Goal: Task Accomplishment & Management: Manage account settings

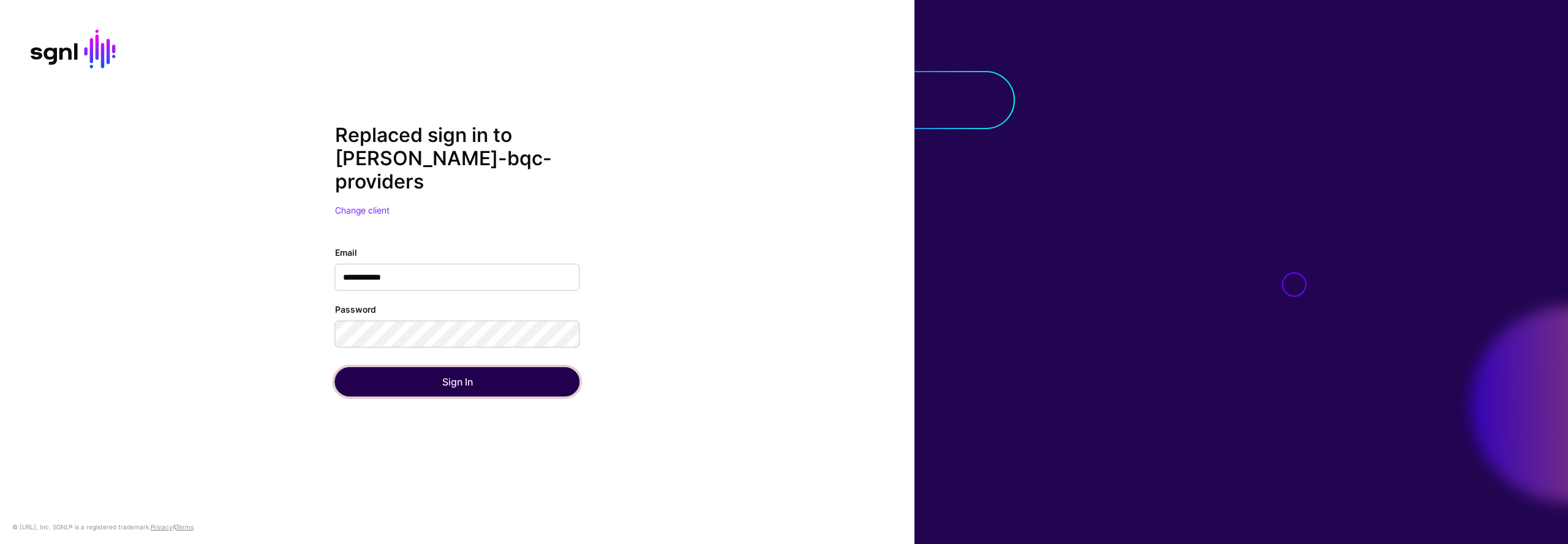
click at [536, 368] on button "Sign In" at bounding box center [457, 382] width 245 height 30
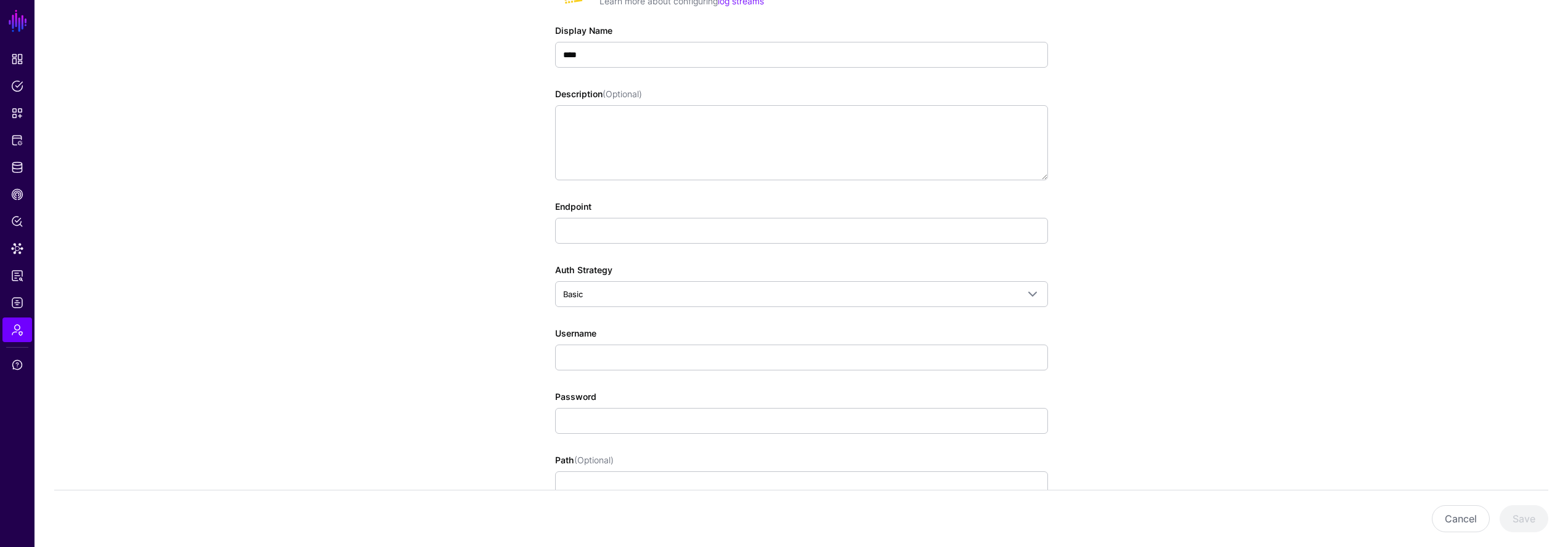
scroll to position [260, 0]
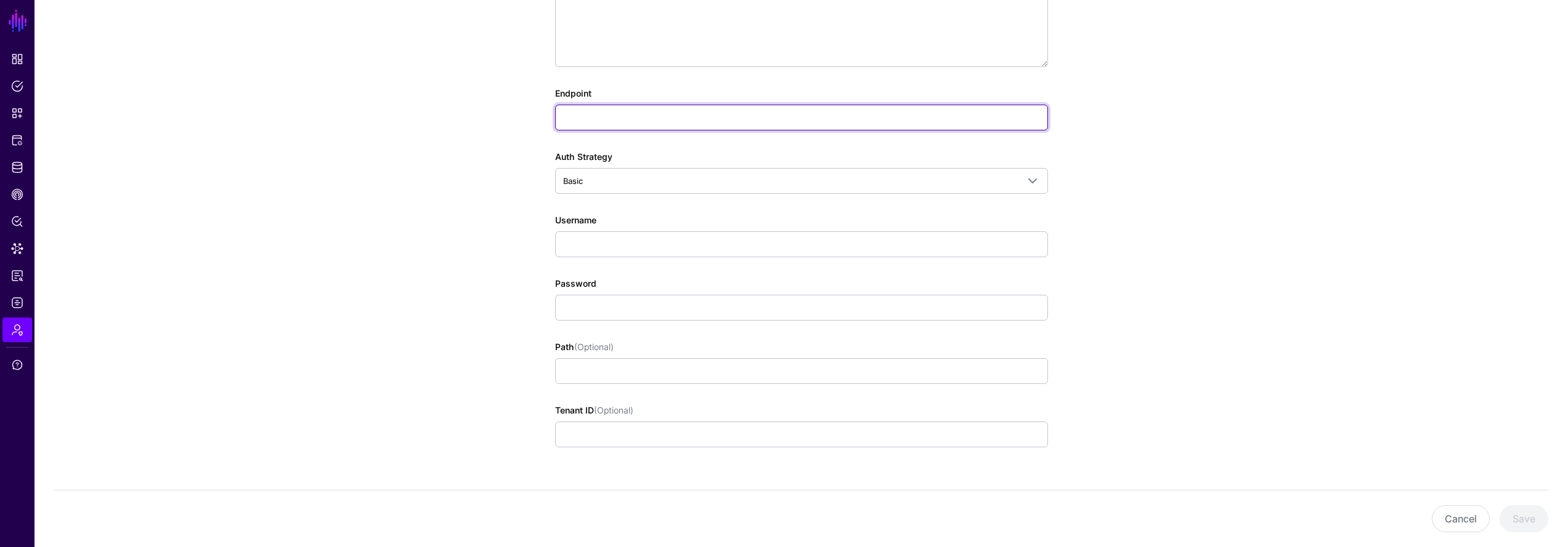
click at [666, 118] on input "Endpoint" at bounding box center [801, 117] width 493 height 26
type input "***"
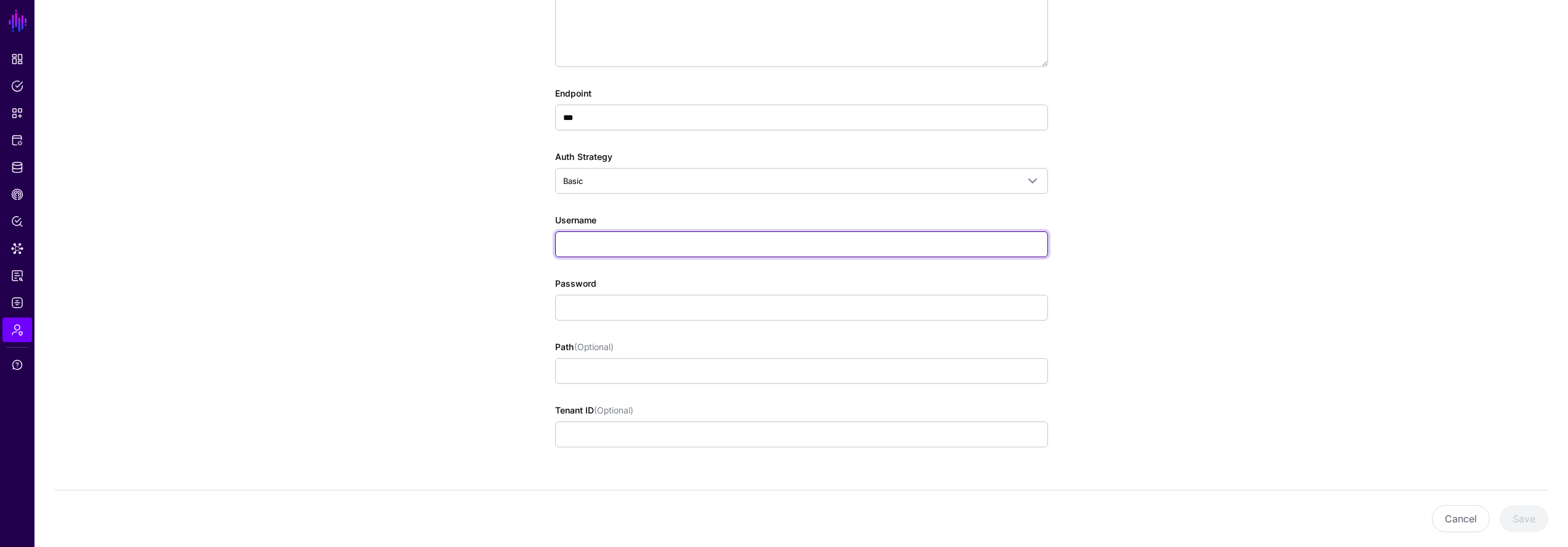
click at [627, 247] on input "Username" at bounding box center [801, 245] width 493 height 26
type input "***"
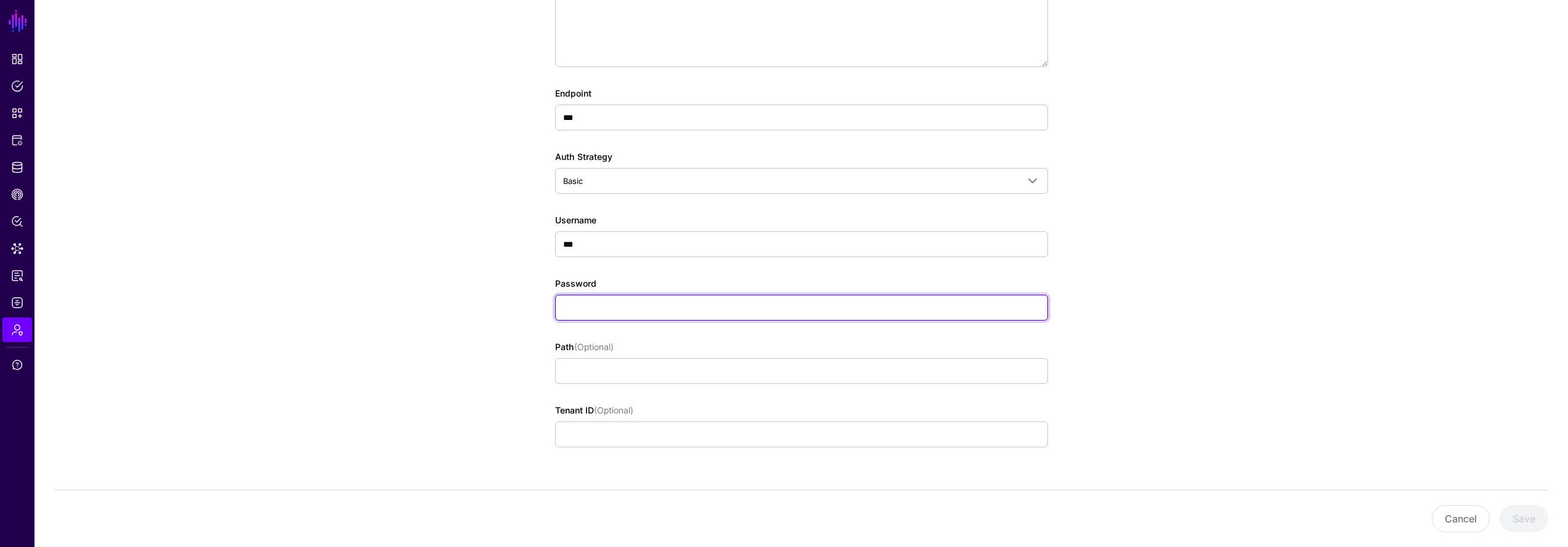
click at [581, 307] on input "Password" at bounding box center [801, 307] width 493 height 26
type input "***"
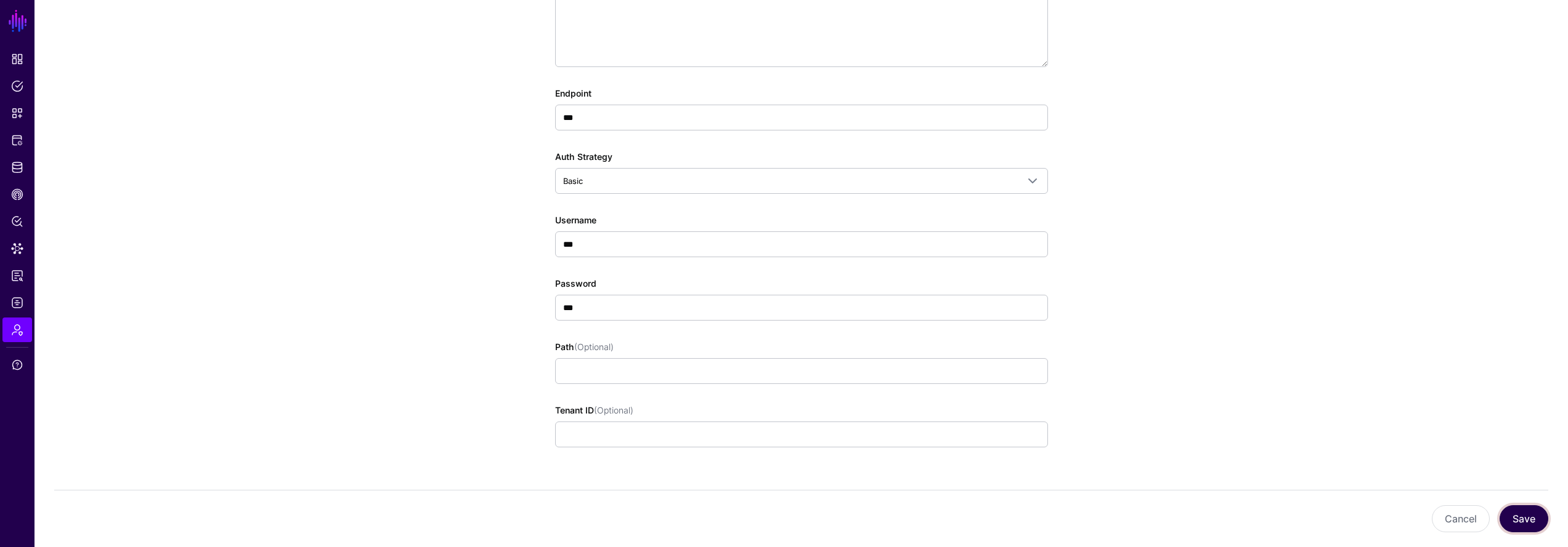
click at [1514, 508] on button "Save" at bounding box center [1523, 519] width 49 height 27
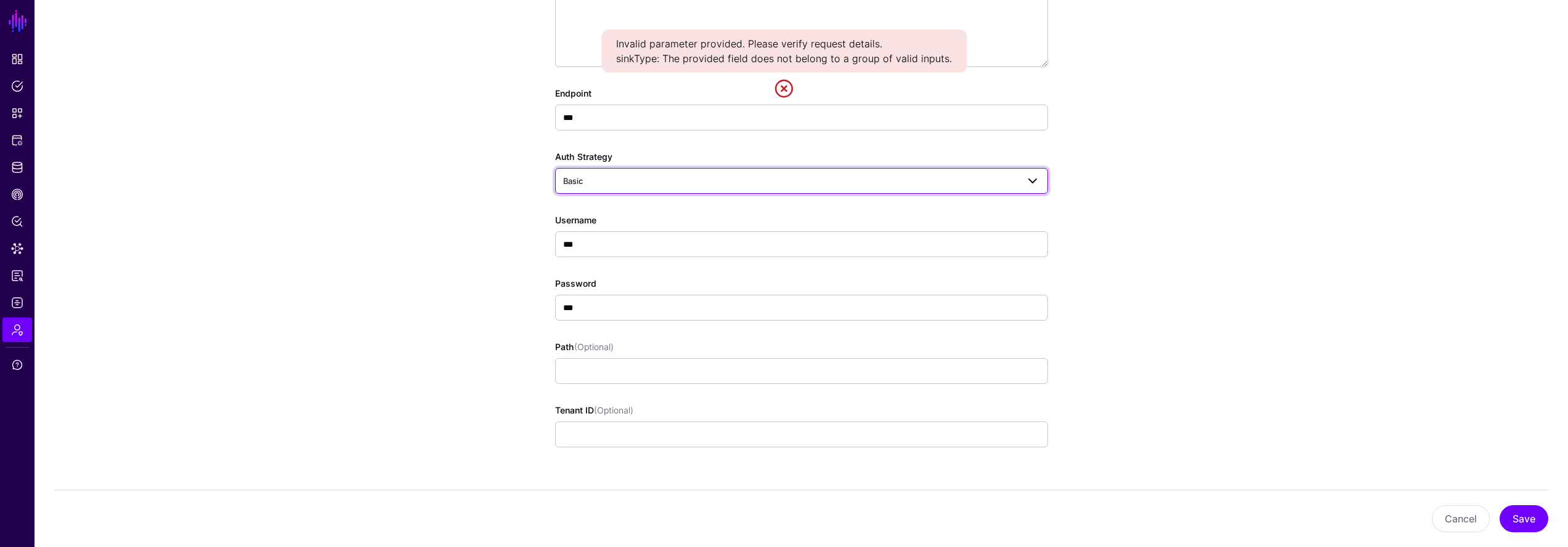
click at [714, 186] on span "Basic" at bounding box center [790, 181] width 455 height 13
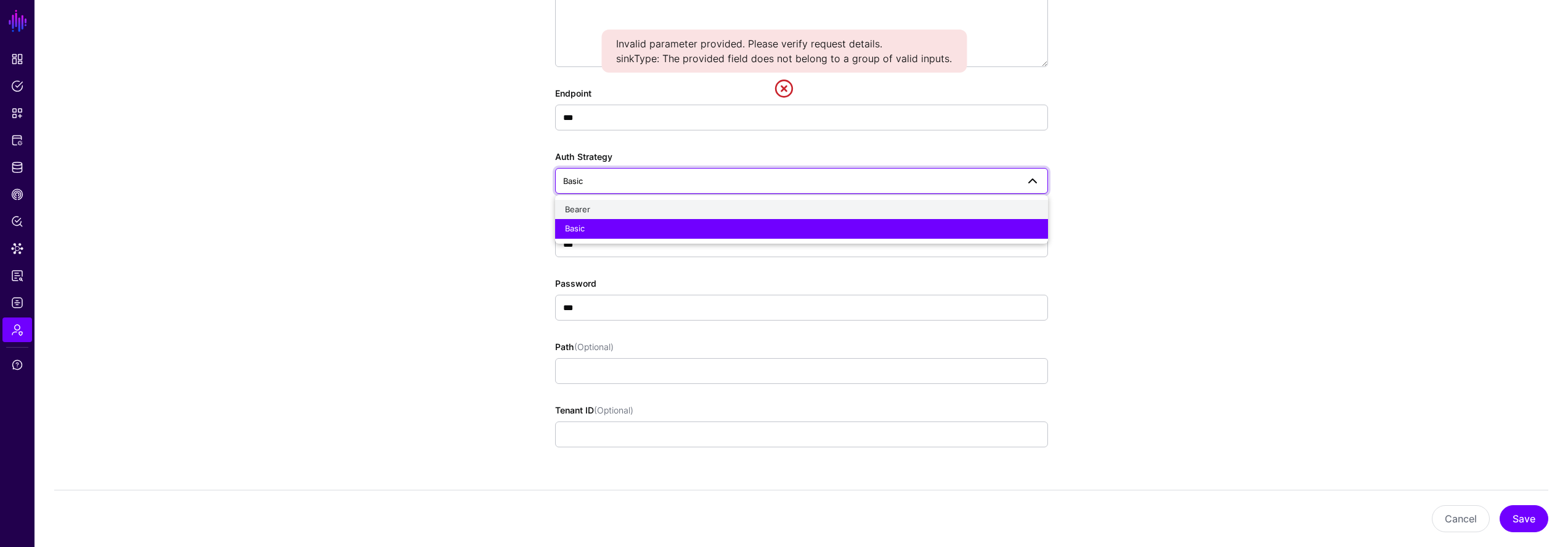
click at [695, 204] on div "Bearer" at bounding box center [801, 209] width 473 height 12
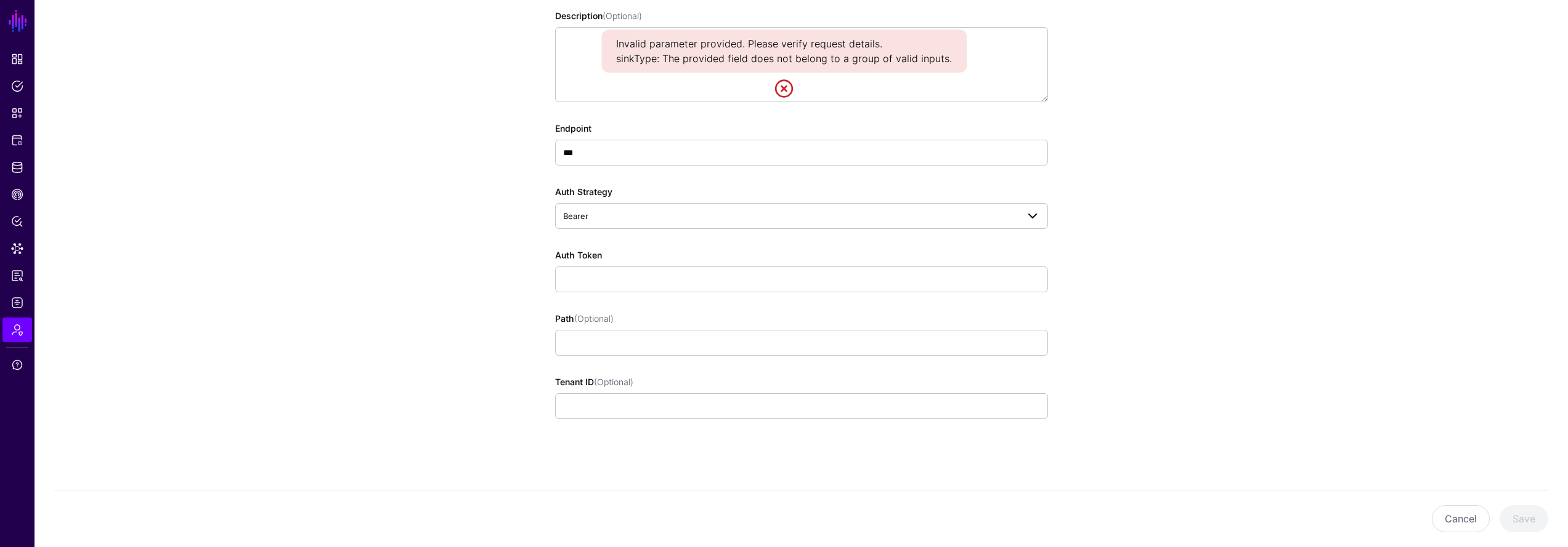
scroll to position [225, 0]
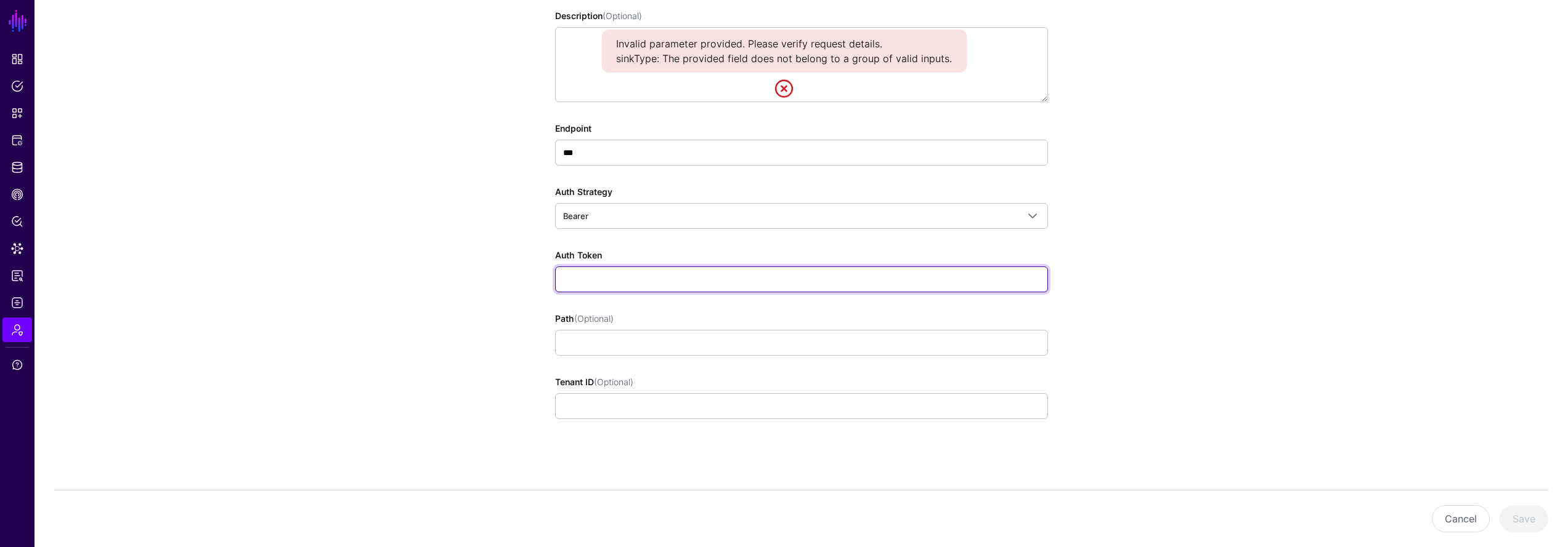
click at [671, 287] on input "Auth Token" at bounding box center [801, 279] width 493 height 26
type input "***"
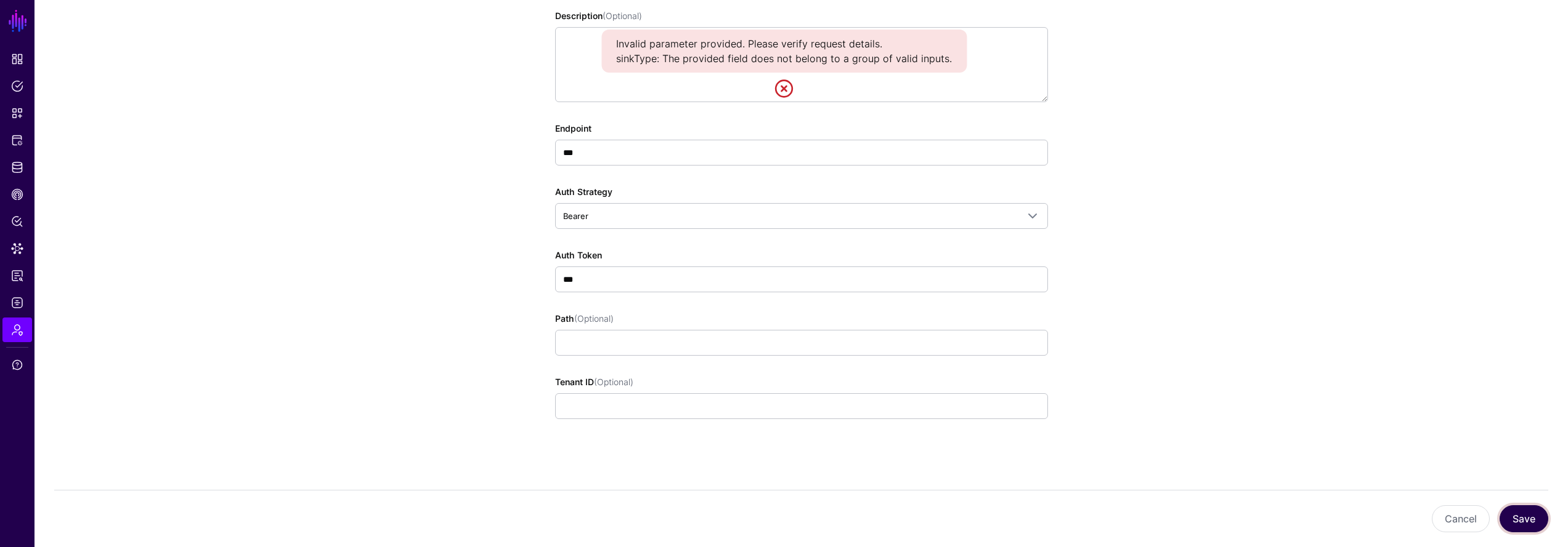
click at [1524, 523] on button "Save" at bounding box center [1523, 519] width 49 height 27
click at [513, 303] on app-admin-log-streams-details-form "Loki Log Stream Configuration Learn more about configuring log streams Display …" at bounding box center [801, 202] width 1533 height 690
click at [1265, 274] on app-admin-log-streams-details-form "Loki Log Stream Configuration Learn more about configuring log streams Display …" at bounding box center [801, 202] width 1533 height 690
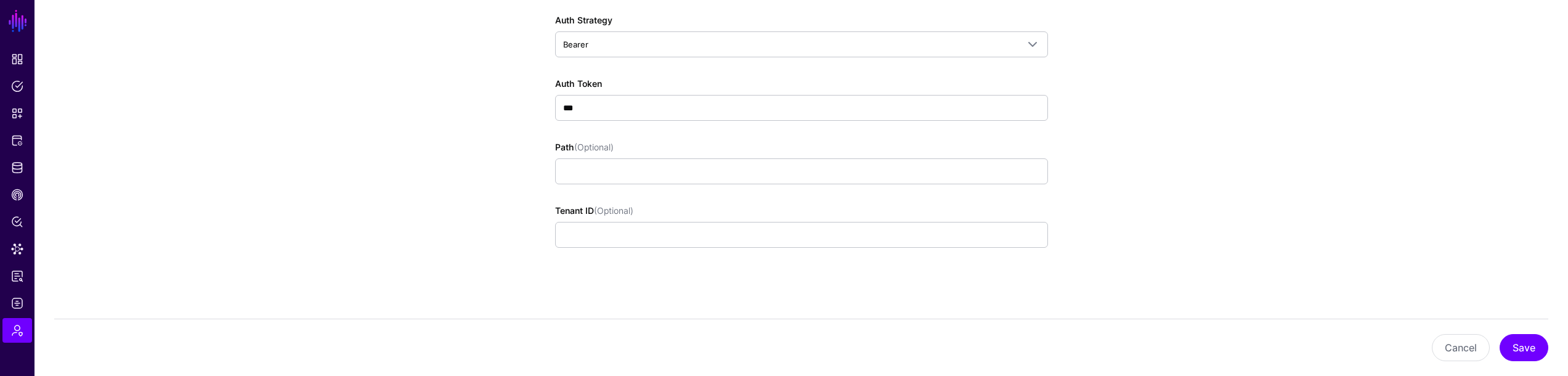
scroll to position [0, 0]
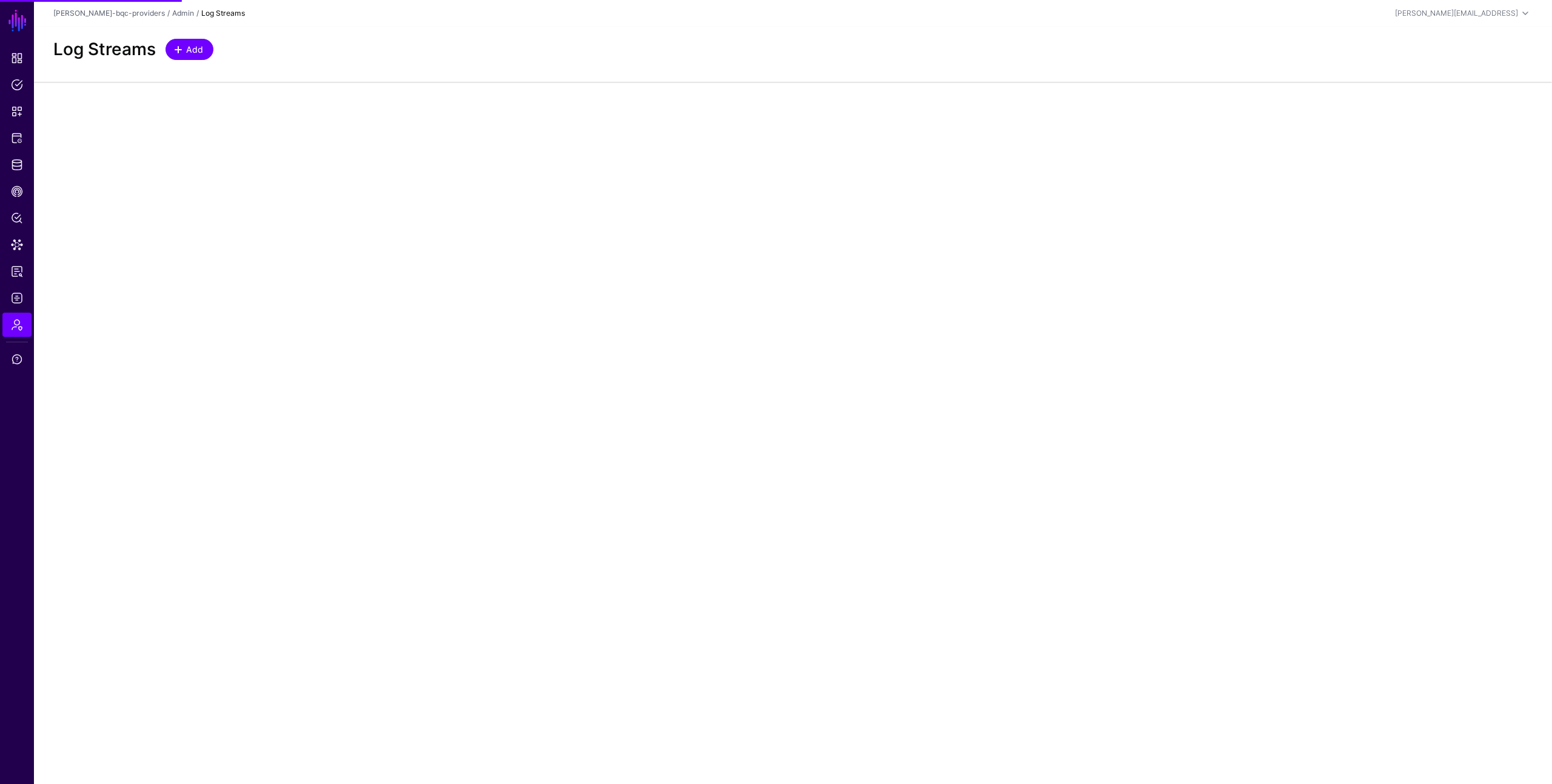
click at [171, 47] on link "Add" at bounding box center [189, 49] width 48 height 21
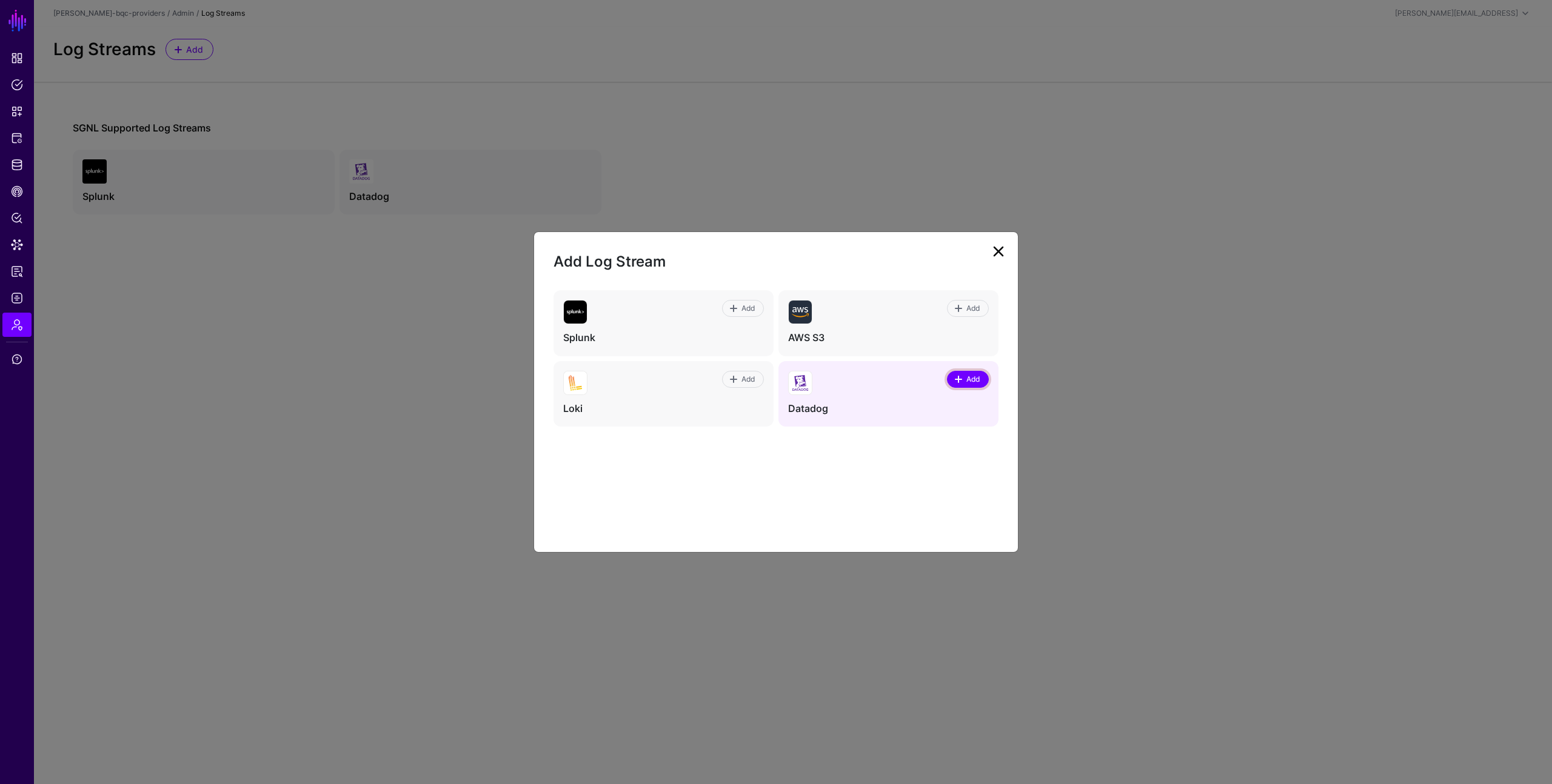
click at [976, 381] on span "Add" at bounding box center [974, 379] width 17 height 11
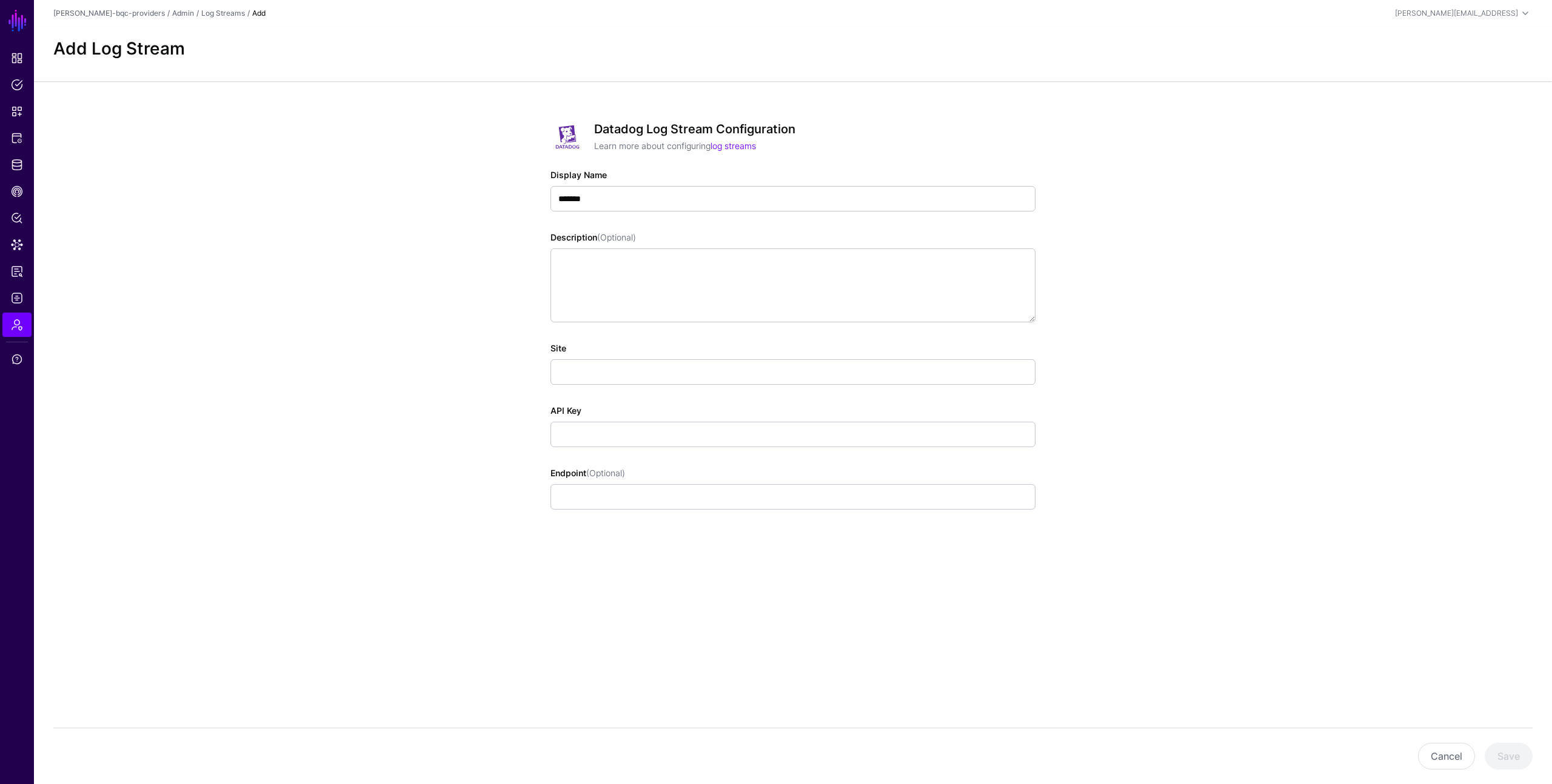
click at [1208, 256] on app-admin-log-streams-details-form "Datadog Log Stream Configuration Learn more about configuring log streams Displ…" at bounding box center [793, 358] width 1518 height 554
click at [1201, 250] on app-admin-log-streams-details-form "Datadog Log Stream Configuration Learn more about configuring log streams Displ…" at bounding box center [793, 358] width 1518 height 554
click at [1257, 281] on app-admin-log-streams-details-form "Datadog Log Stream Configuration Learn more about configuring log streams Displ…" at bounding box center [793, 358] width 1518 height 554
click at [1083, 364] on app-admin-log-streams-details-form "Datadog Log Stream Configuration Learn more about configuring log streams Displ…" at bounding box center [793, 358] width 1518 height 554
click at [1083, 360] on app-admin-log-streams-details-form "Datadog Log Stream Configuration Learn more about configuring log streams Displ…" at bounding box center [793, 358] width 1518 height 554
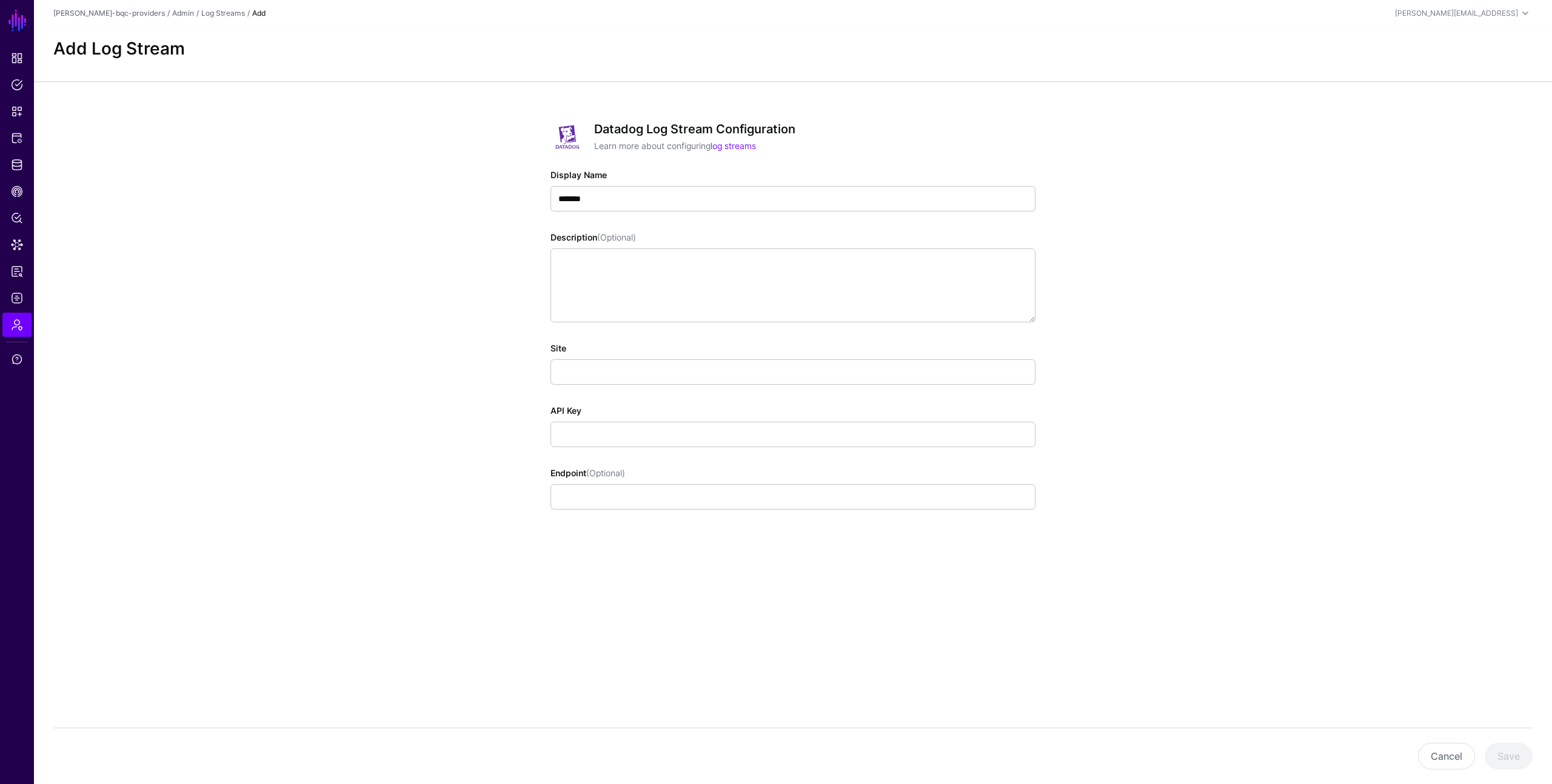
click at [1082, 360] on app-admin-log-streams-details-form "Datadog Log Stream Configuration Learn more about configuring log streams Displ…" at bounding box center [793, 358] width 1518 height 554
click at [731, 491] on input "Endpoint (Optional)" at bounding box center [793, 497] width 485 height 26
paste input "**********"
type input "**********"
click at [201, 11] on link "Log Streams" at bounding box center [223, 13] width 44 height 9
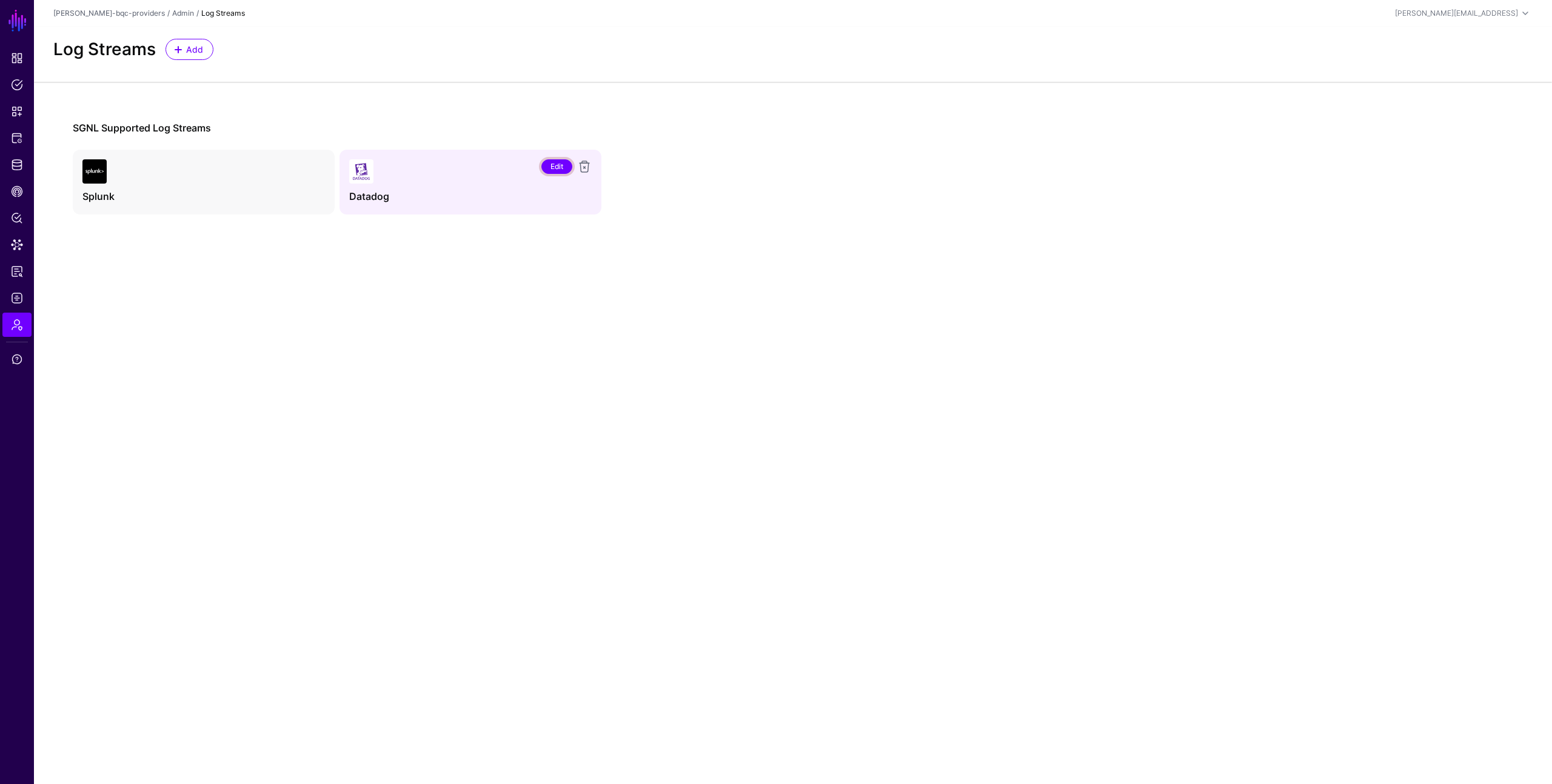
click at [551, 173] on link "Edit" at bounding box center [557, 166] width 31 height 15
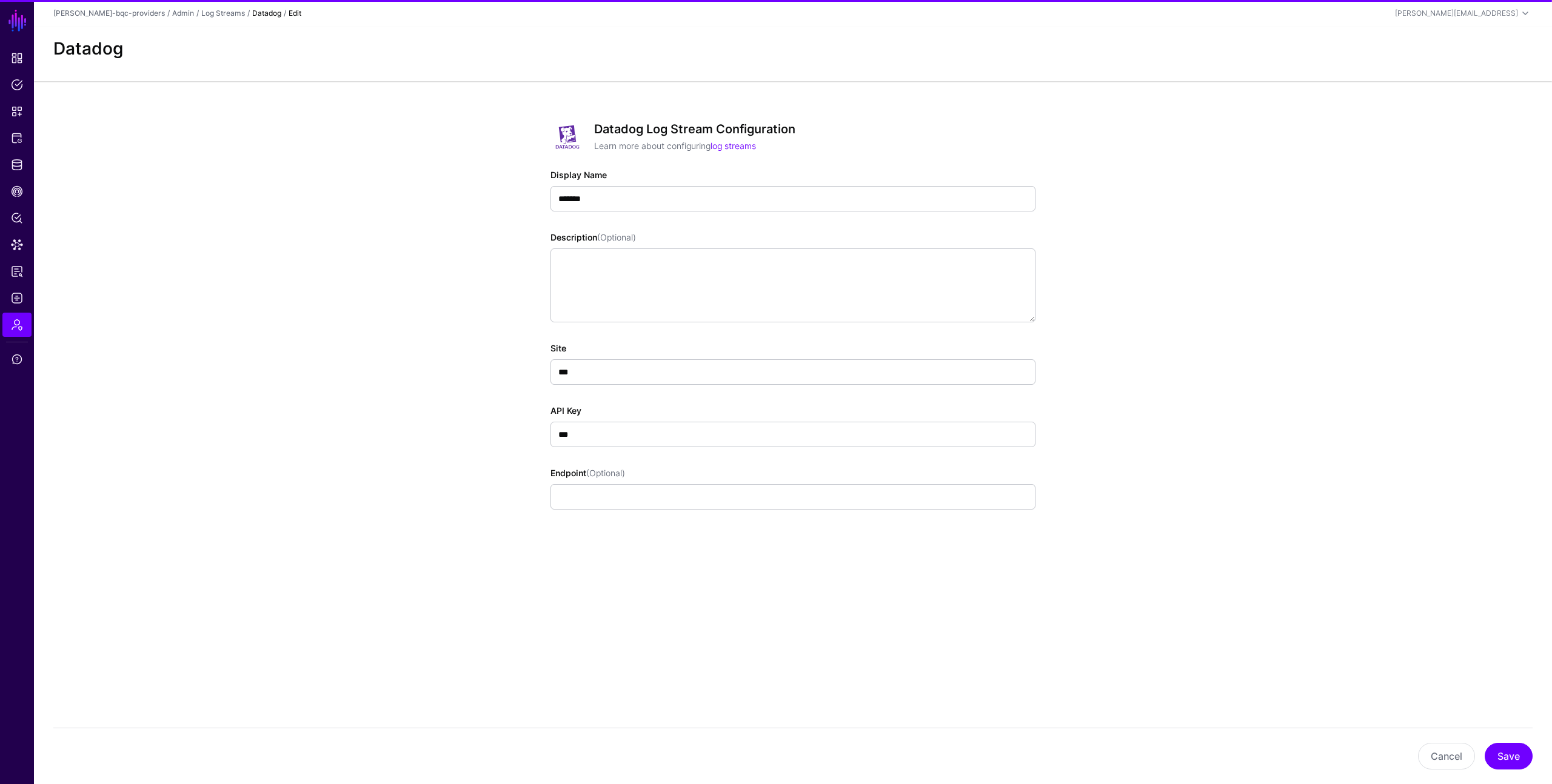
click at [844, 479] on div "Endpoint (Optional)" at bounding box center [793, 488] width 485 height 43
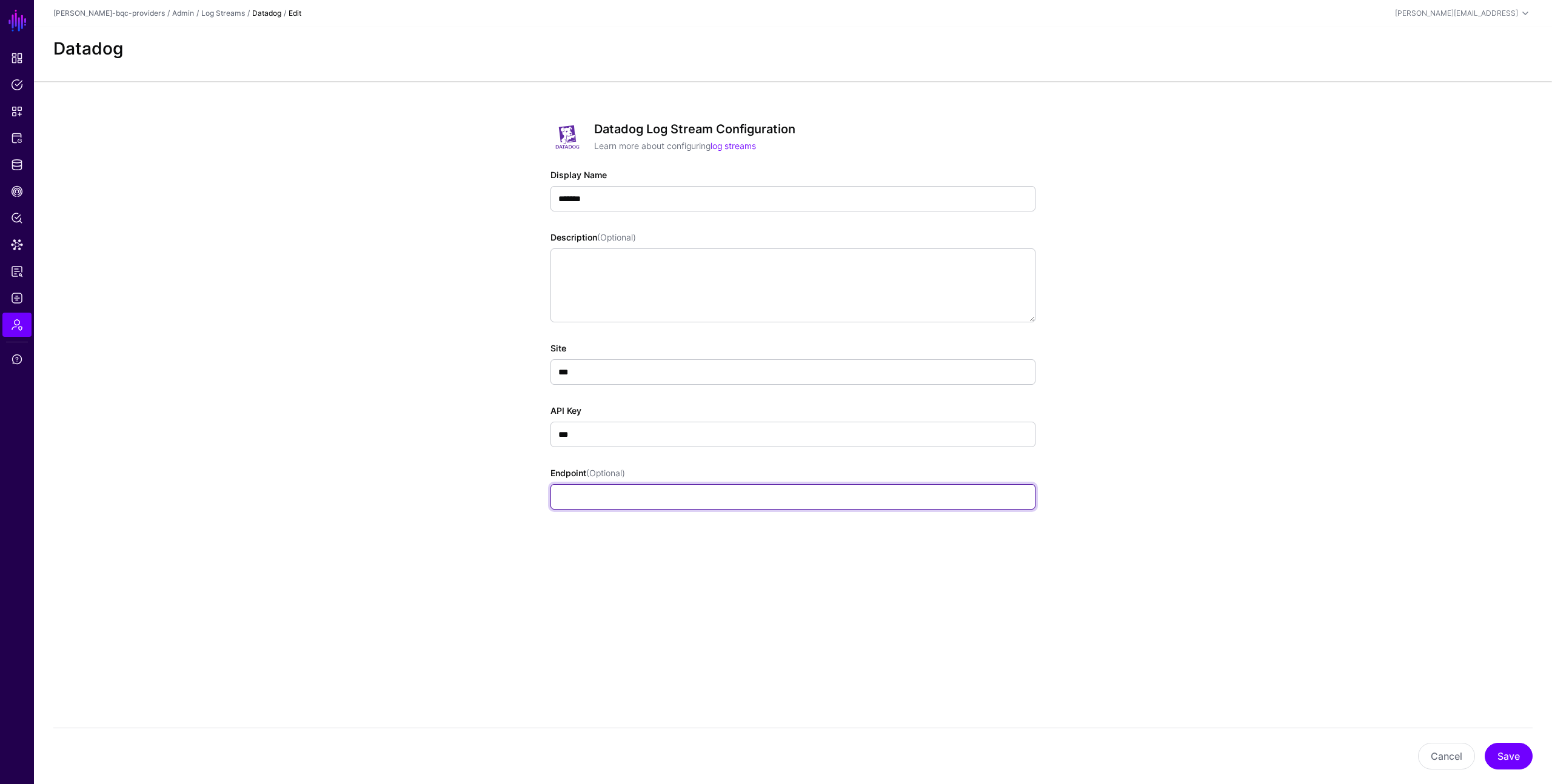
click at [847, 504] on input "Endpoint (Optional)" at bounding box center [793, 497] width 485 height 26
paste input "**********"
type input "**********"
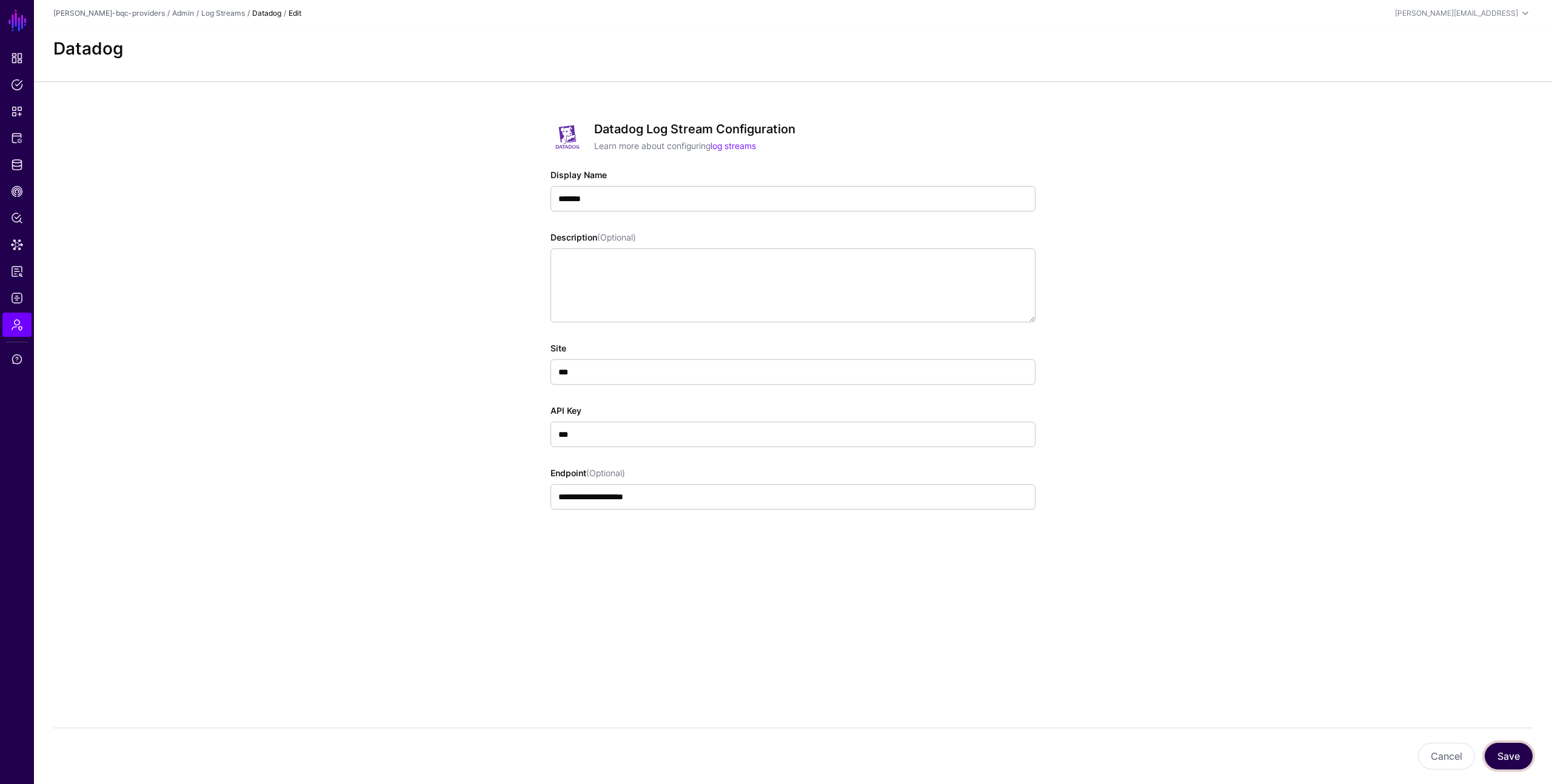
click at [1507, 761] on button "Save" at bounding box center [1508, 756] width 48 height 26
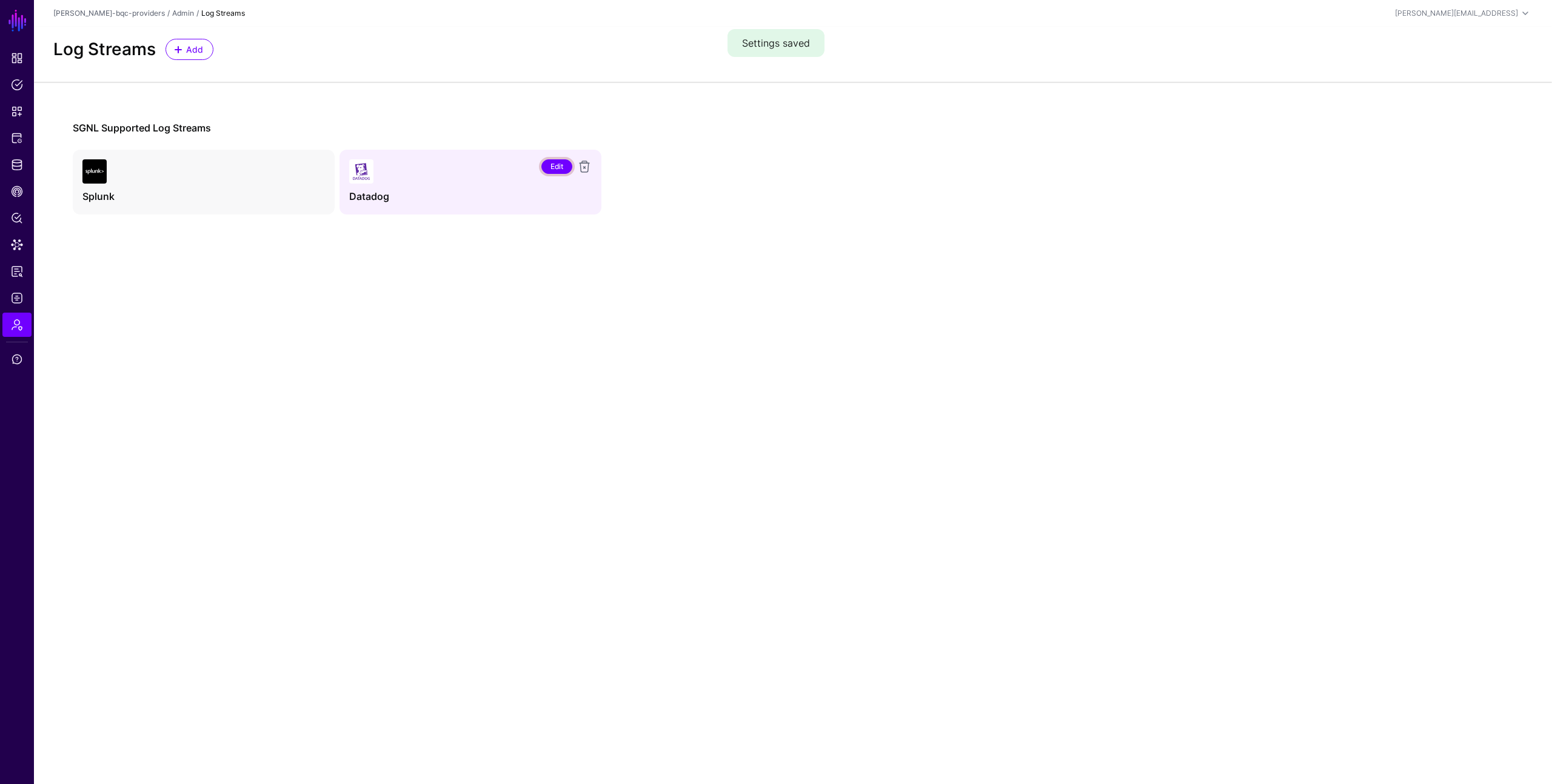
click at [553, 170] on link "Edit" at bounding box center [557, 166] width 31 height 15
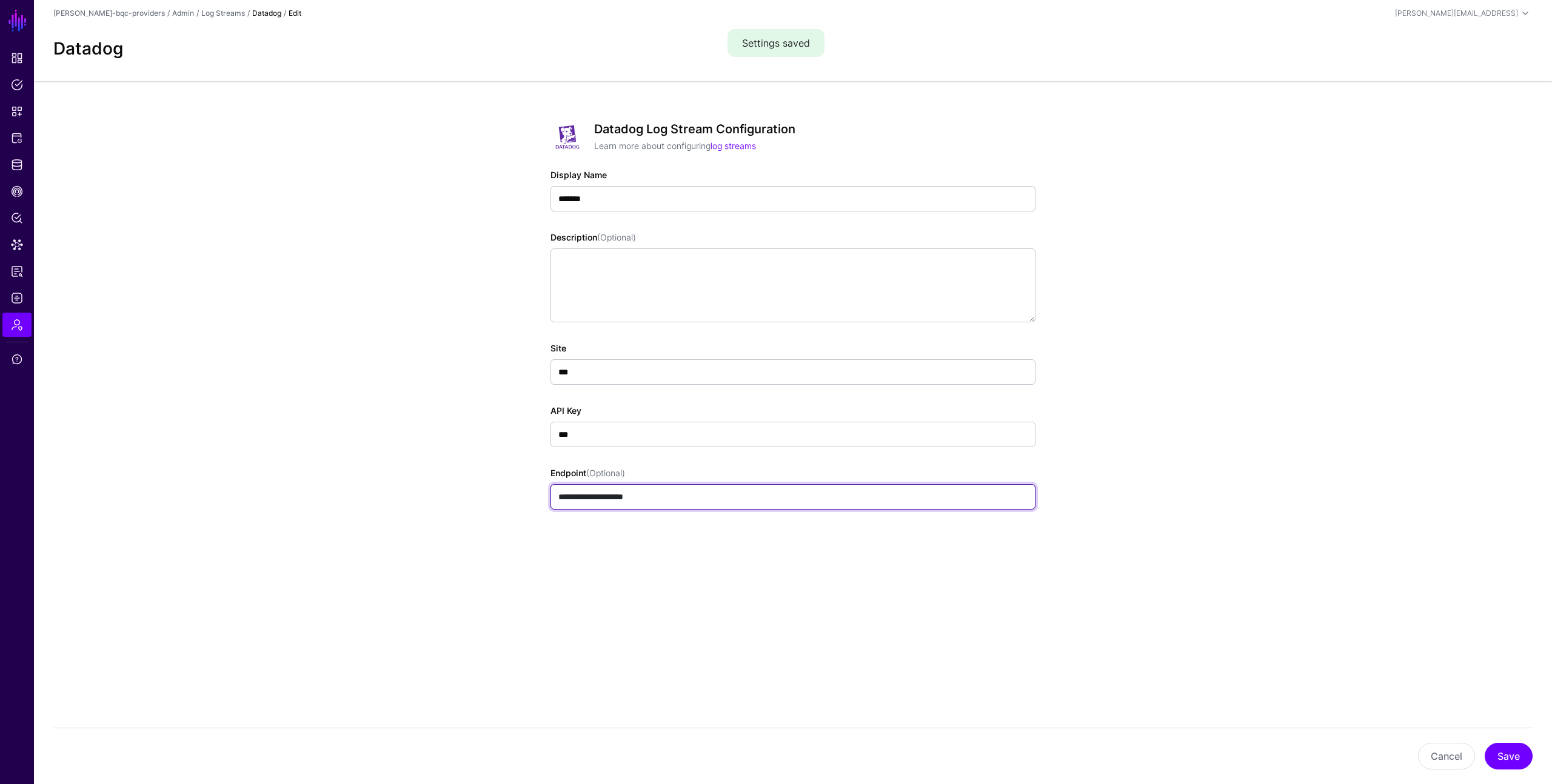
click at [979, 497] on input "**********" at bounding box center [793, 497] width 485 height 26
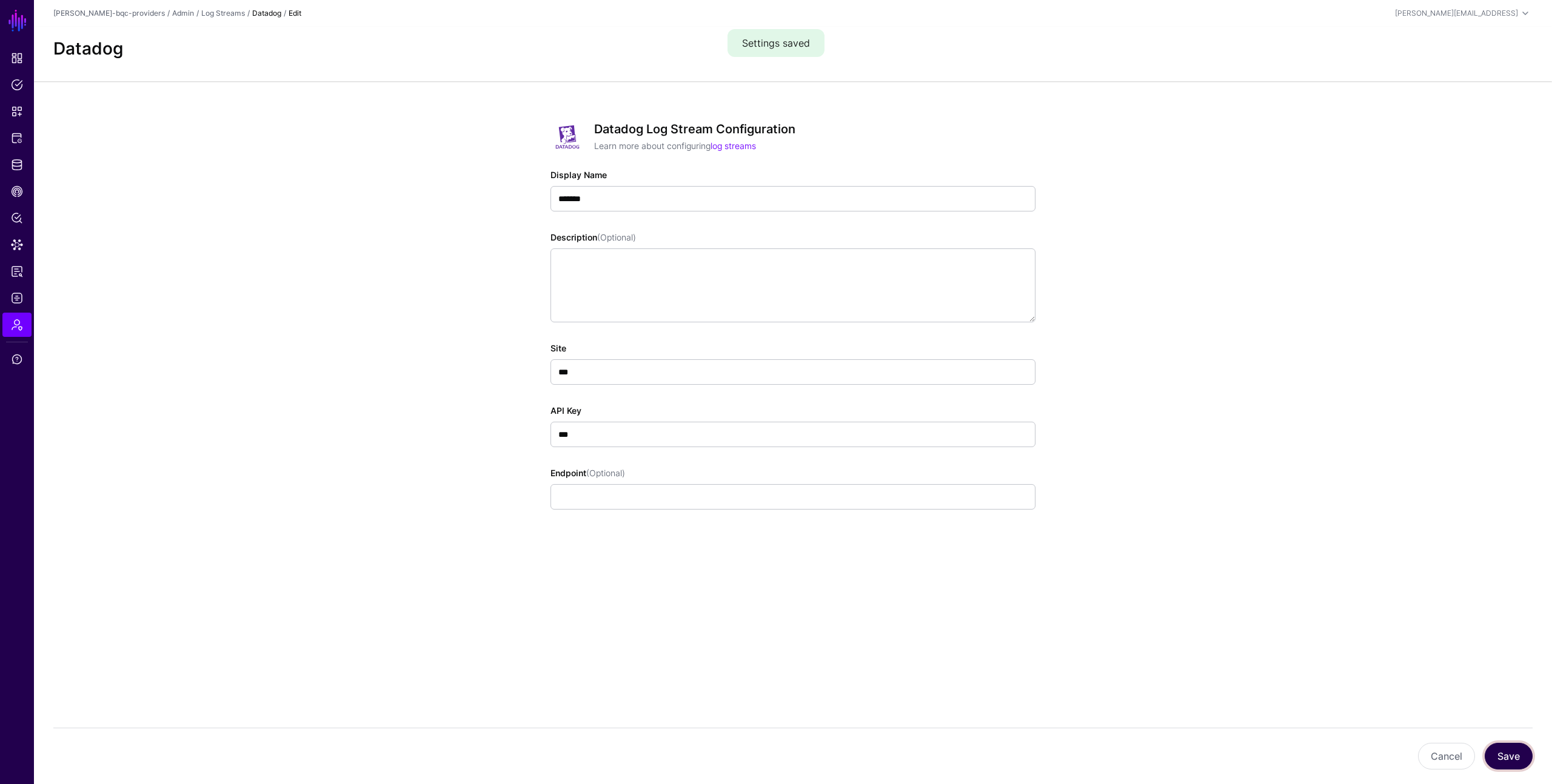
click at [1512, 746] on button "Save" at bounding box center [1508, 756] width 48 height 26
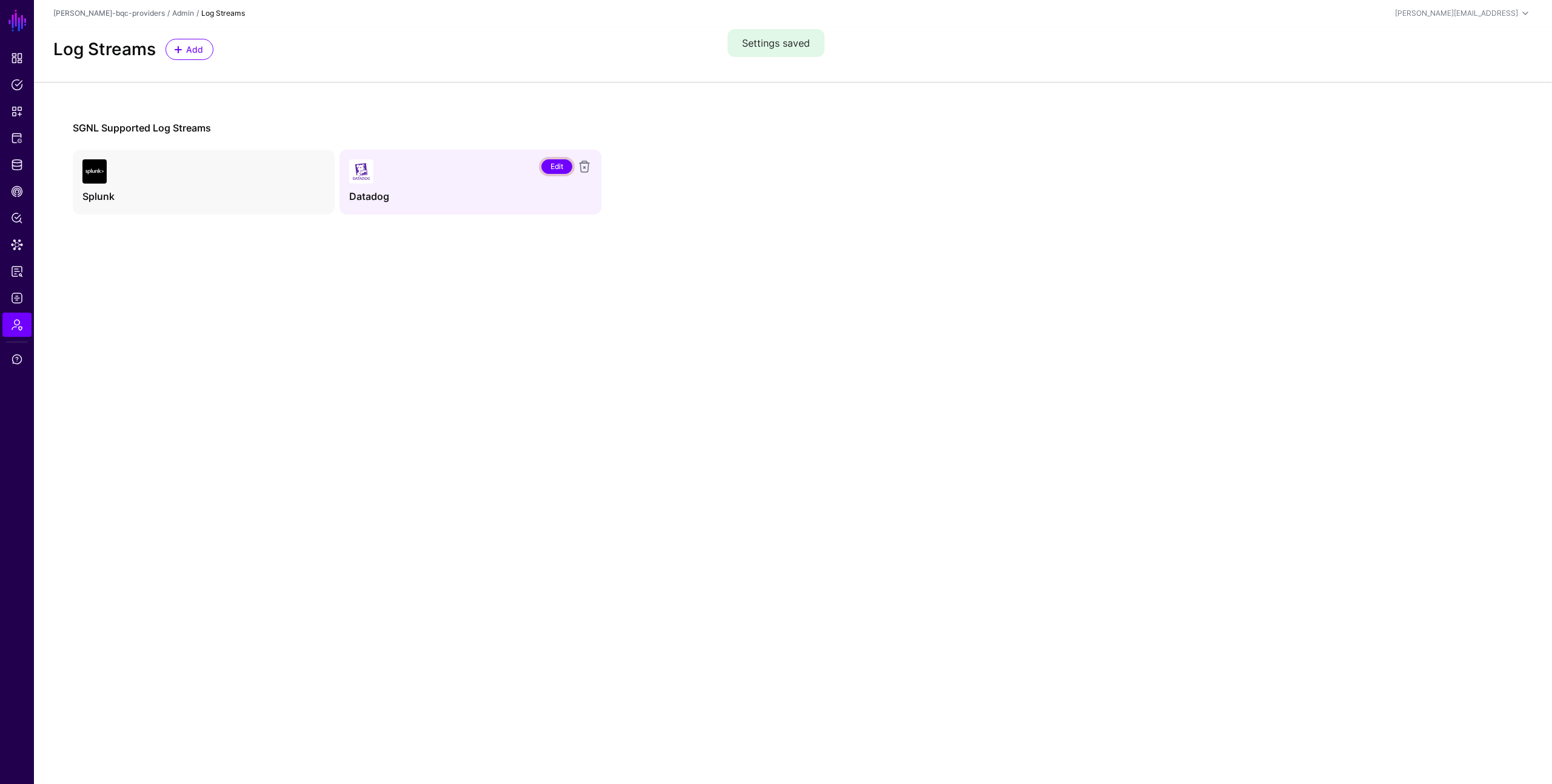
click at [551, 163] on link "Edit" at bounding box center [557, 166] width 31 height 15
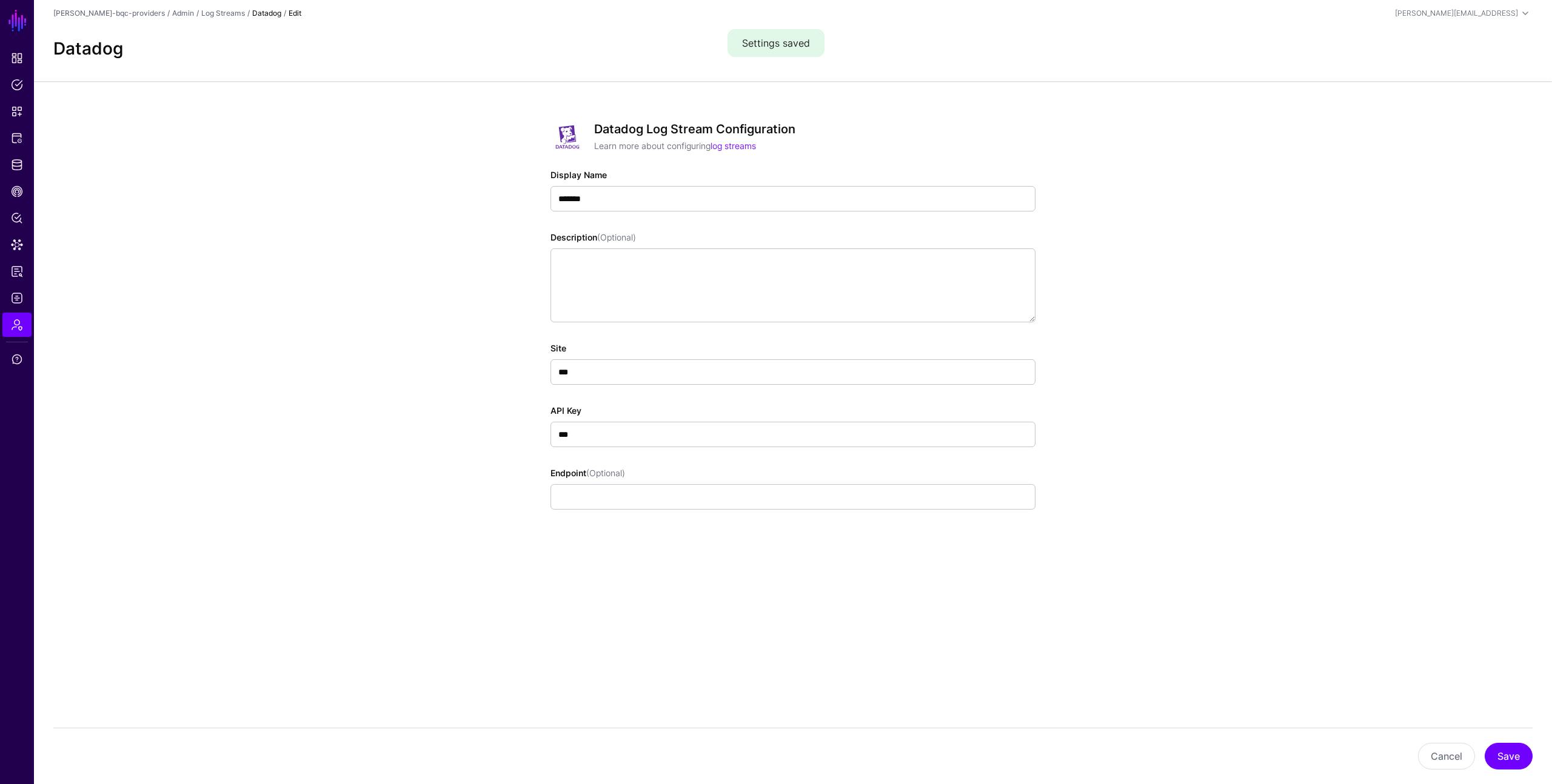
click at [1272, 360] on app-admin-log-streams-details-form "Datadog Log Stream Configuration Learn more about configuring log streams Displ…" at bounding box center [793, 358] width 1518 height 554
drag, startPoint x: 380, startPoint y: 271, endPoint x: 349, endPoint y: 181, distance: 95.2
click at [383, 275] on app-admin-log-streams-details-form "Datadog Log Stream Configuration Learn more about configuring log streams Displ…" at bounding box center [793, 358] width 1518 height 554
click at [201, 14] on link "Log Streams" at bounding box center [223, 13] width 44 height 9
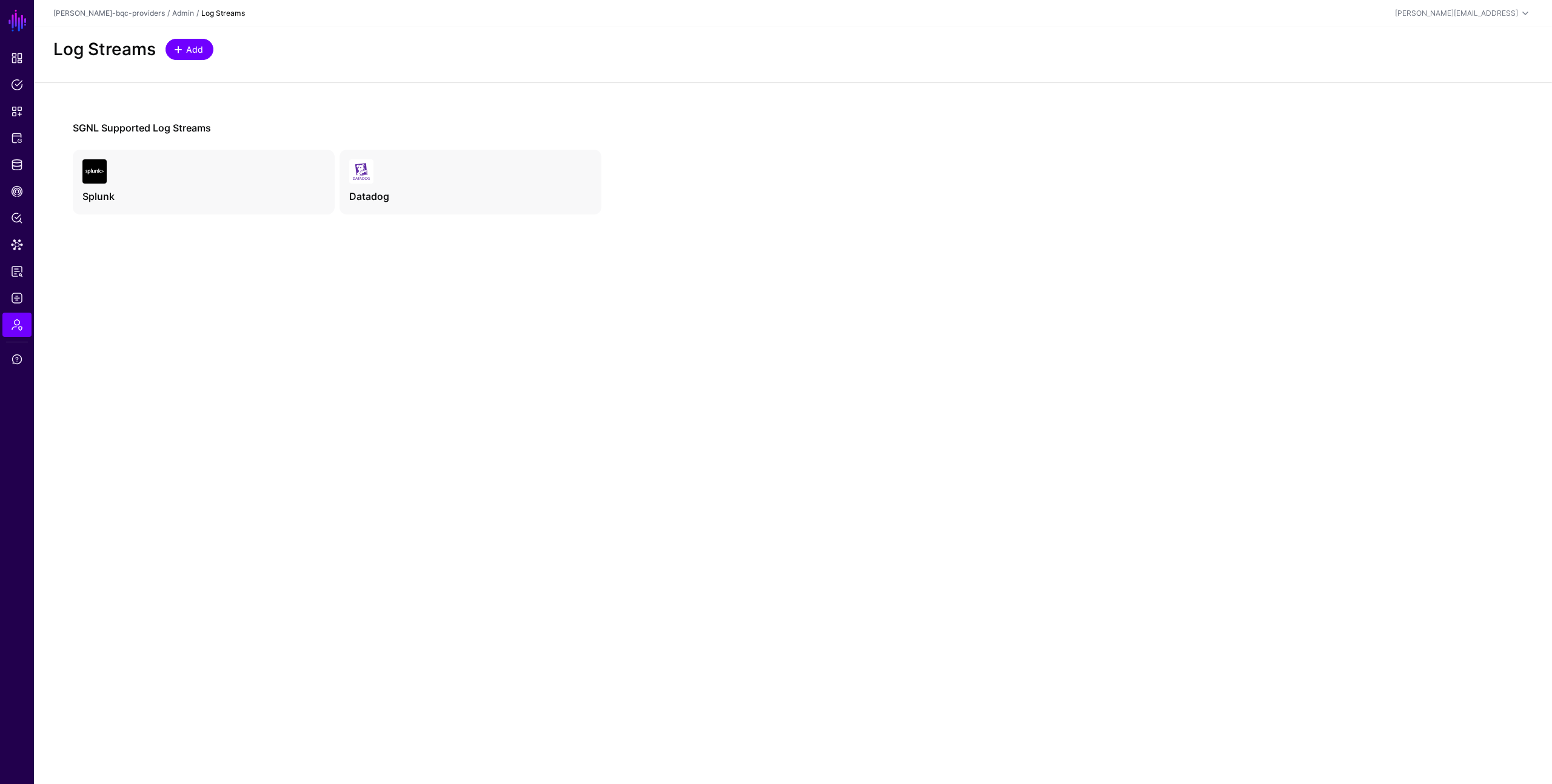
click at [194, 47] on span "Add" at bounding box center [195, 49] width 20 height 13
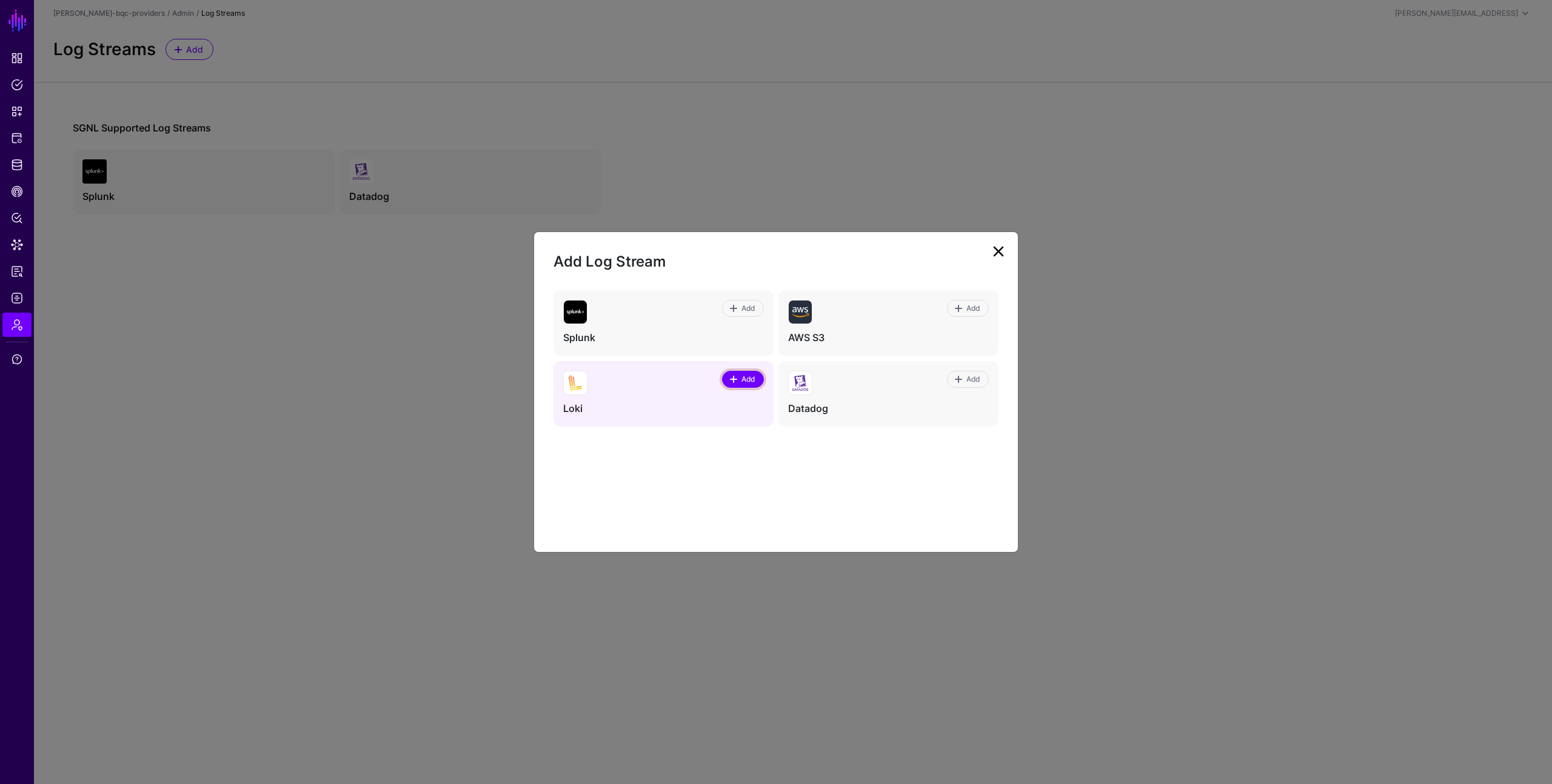
click at [754, 381] on span "Add" at bounding box center [749, 379] width 17 height 11
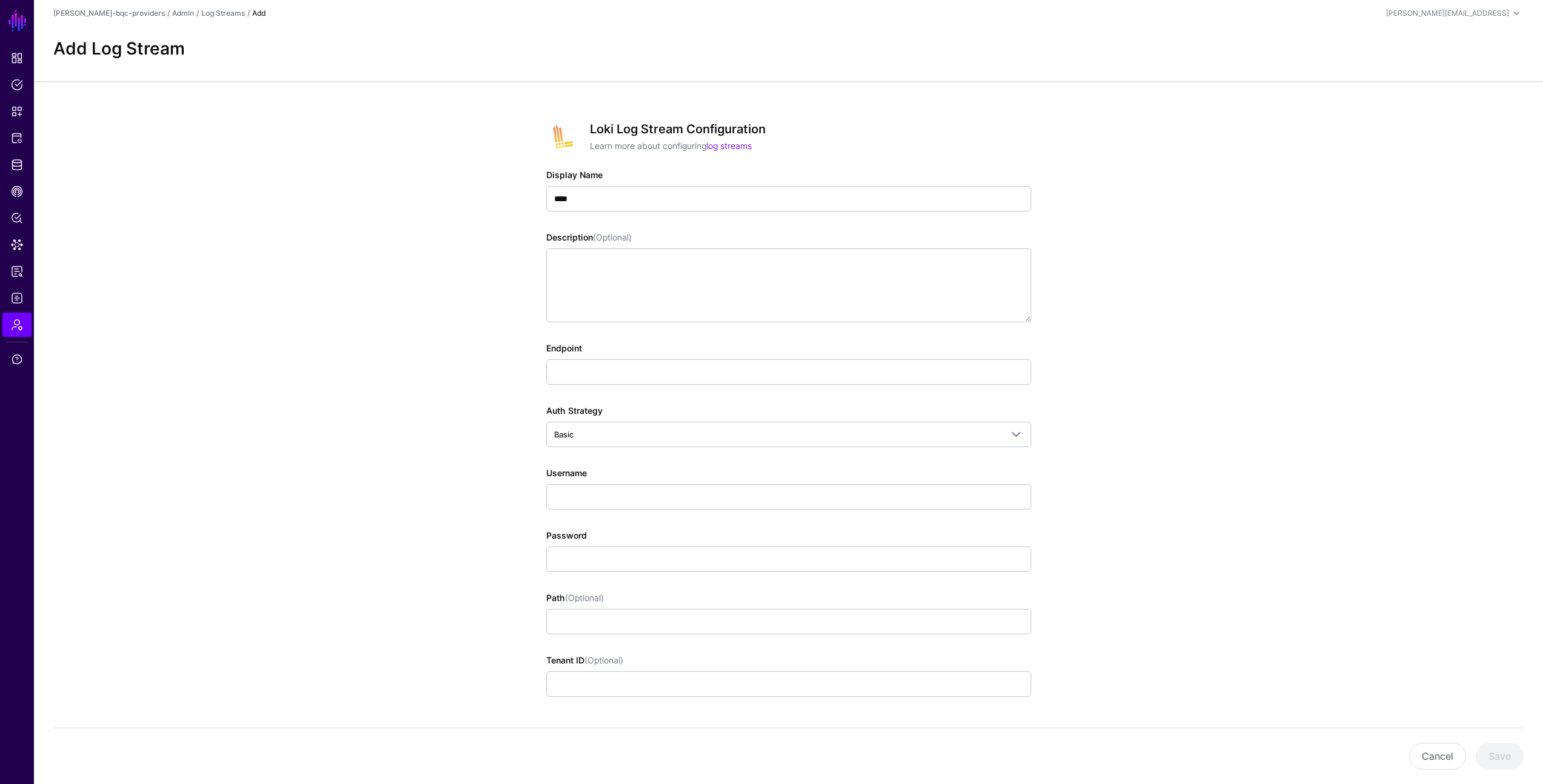
scroll to position [39, 0]
click at [1303, 312] on app-admin-log-streams-details-form "Loki Log Stream Configuration Learn more about configuring log streams Display …" at bounding box center [789, 452] width 1509 height 742
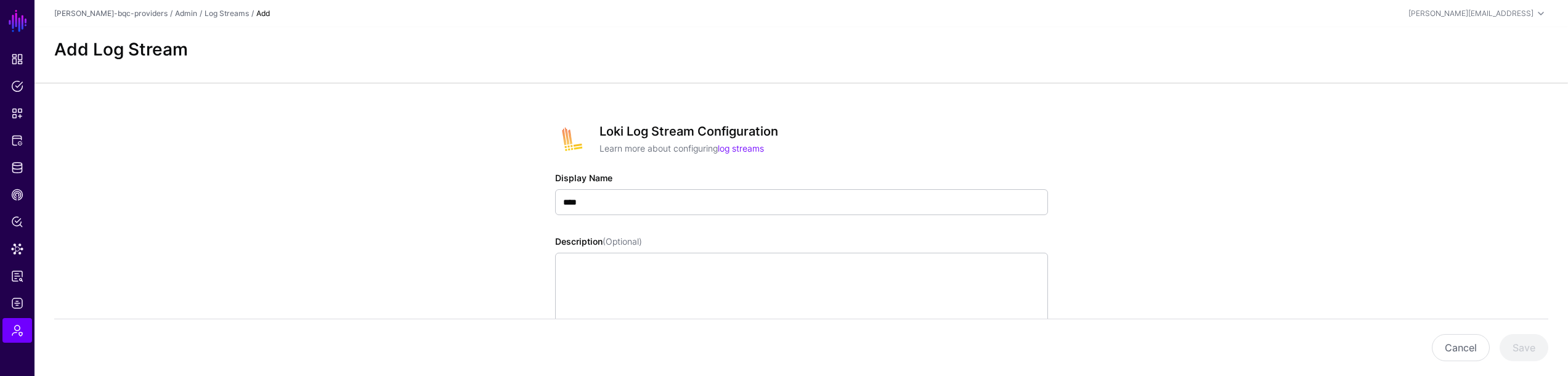
click at [204, 10] on link "Log Streams" at bounding box center [226, 13] width 45 height 9
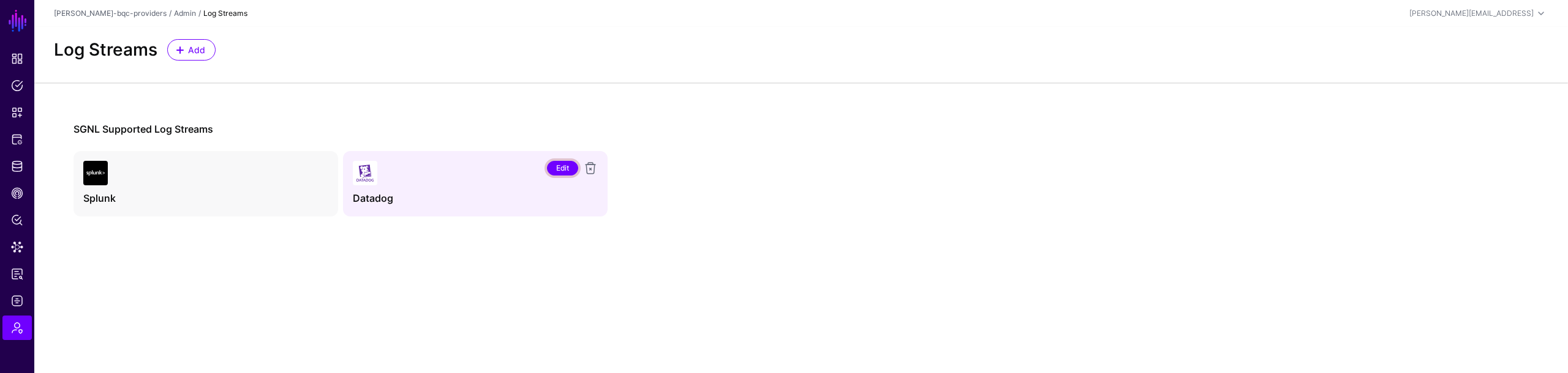
click at [565, 172] on link "Edit" at bounding box center [563, 168] width 31 height 15
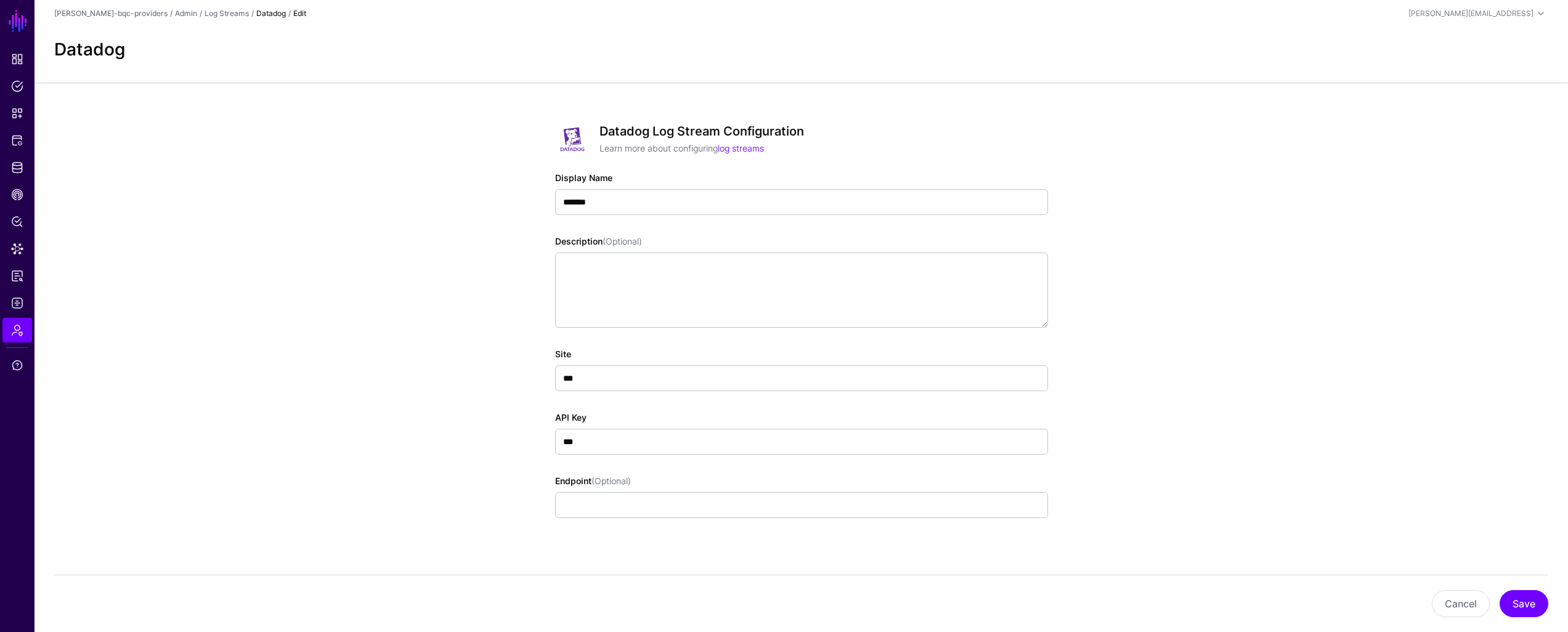
click at [780, 375] on div "Datadog Log Stream Configuration Learn more about configuring log streams Displ…" at bounding box center [801, 337] width 493 height 431
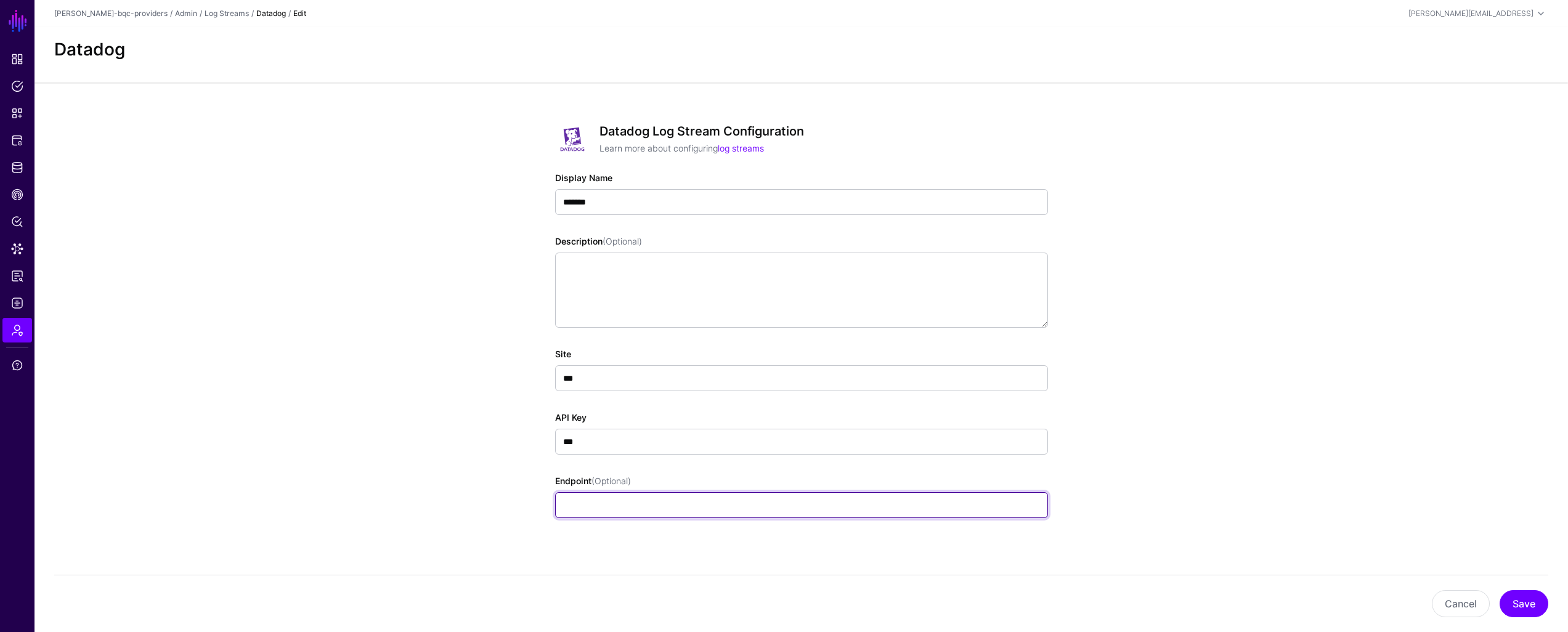
click at [777, 375] on input "Endpoint (Optional)" at bounding box center [801, 505] width 493 height 26
type input "**********"
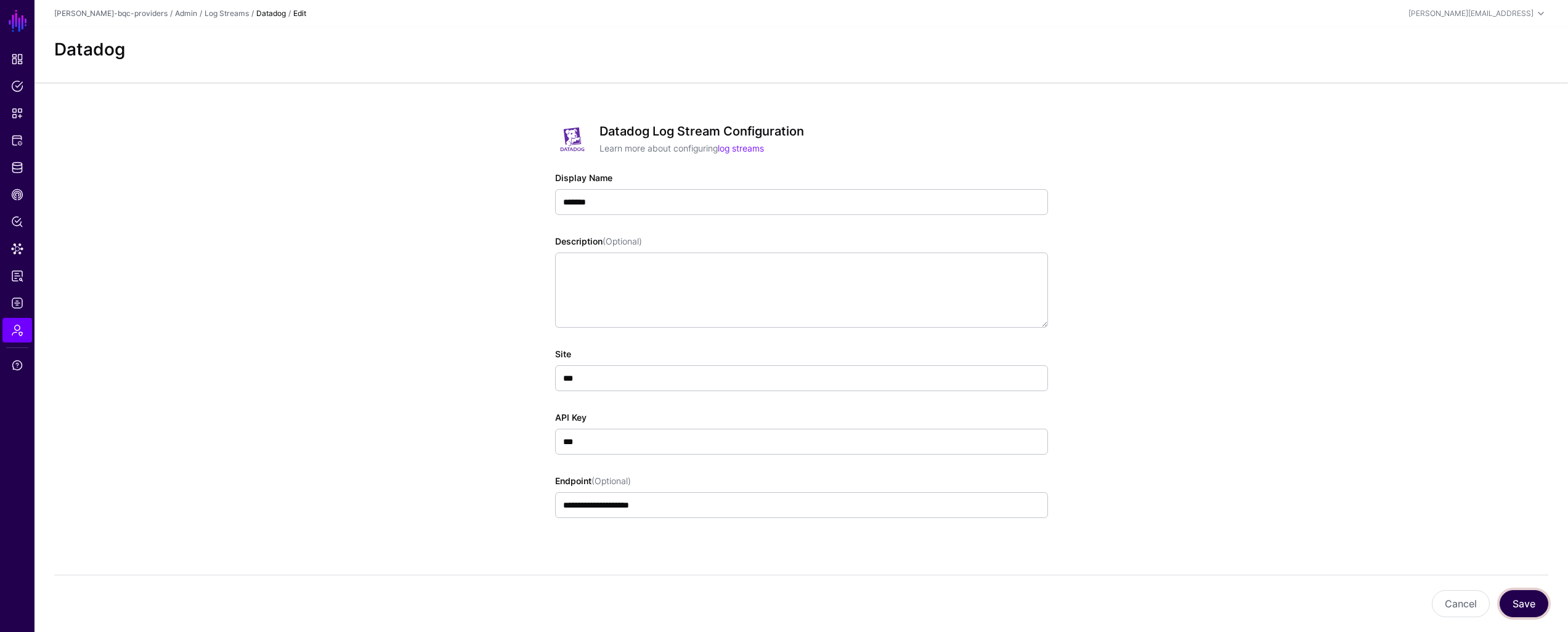
click at [1538, 375] on button "Save" at bounding box center [1523, 604] width 49 height 27
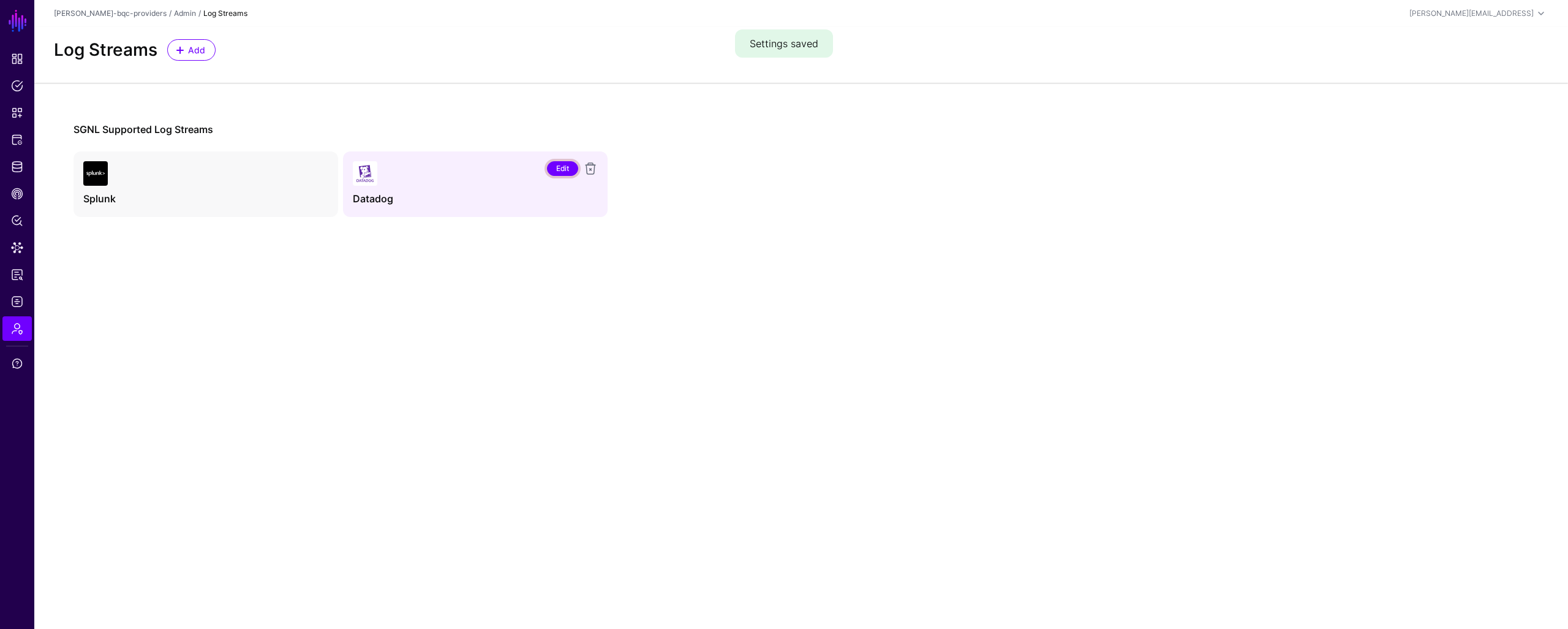
click at [548, 169] on link "Edit" at bounding box center [563, 168] width 31 height 15
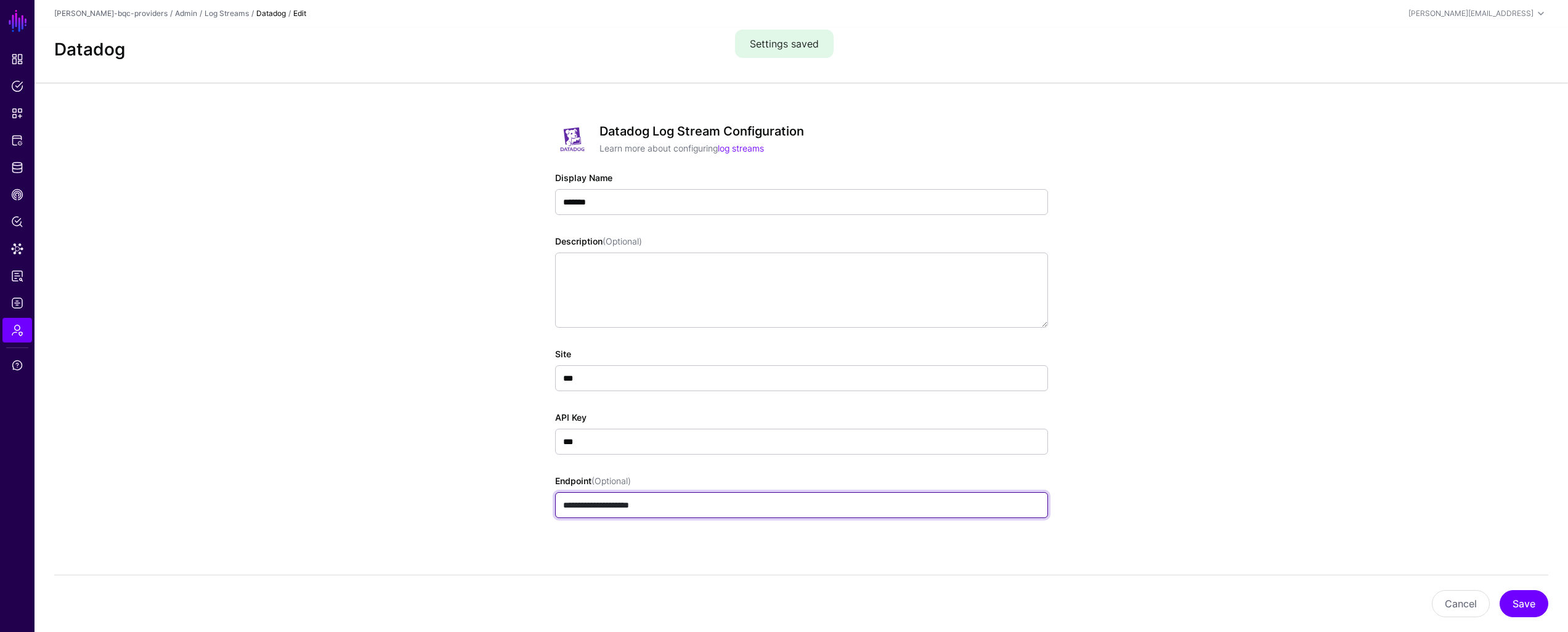
click at [841, 375] on input "**********" at bounding box center [801, 505] width 493 height 26
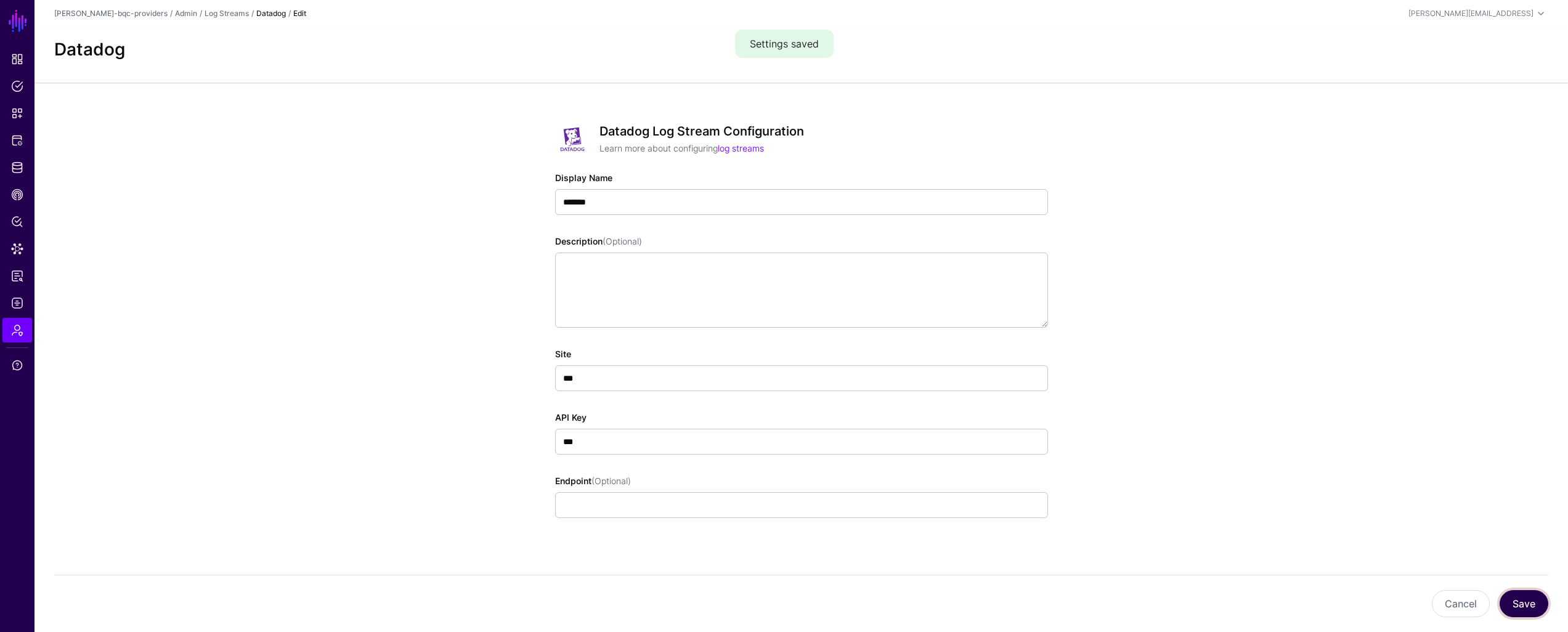
click at [1541, 375] on button "Save" at bounding box center [1523, 604] width 49 height 27
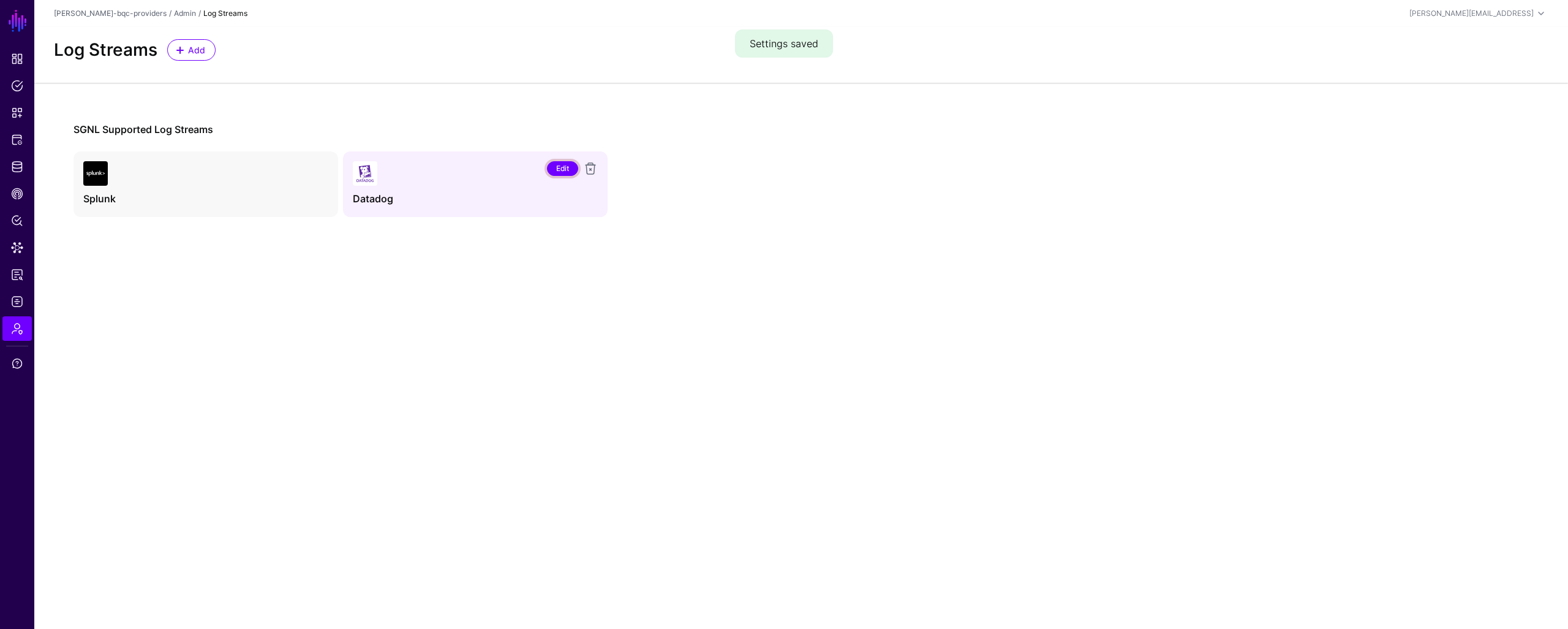
click at [556, 163] on link "Edit" at bounding box center [563, 168] width 31 height 15
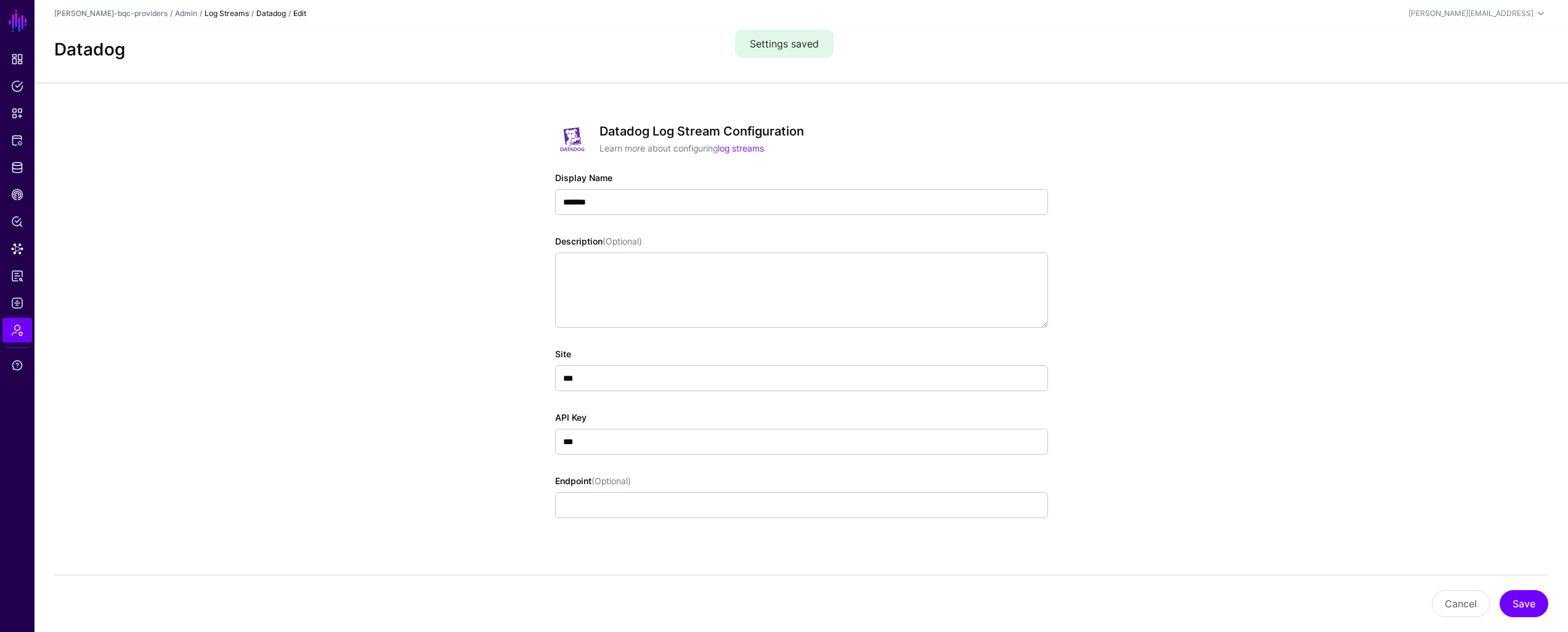
click at [204, 10] on link "Log Streams" at bounding box center [226, 13] width 45 height 9
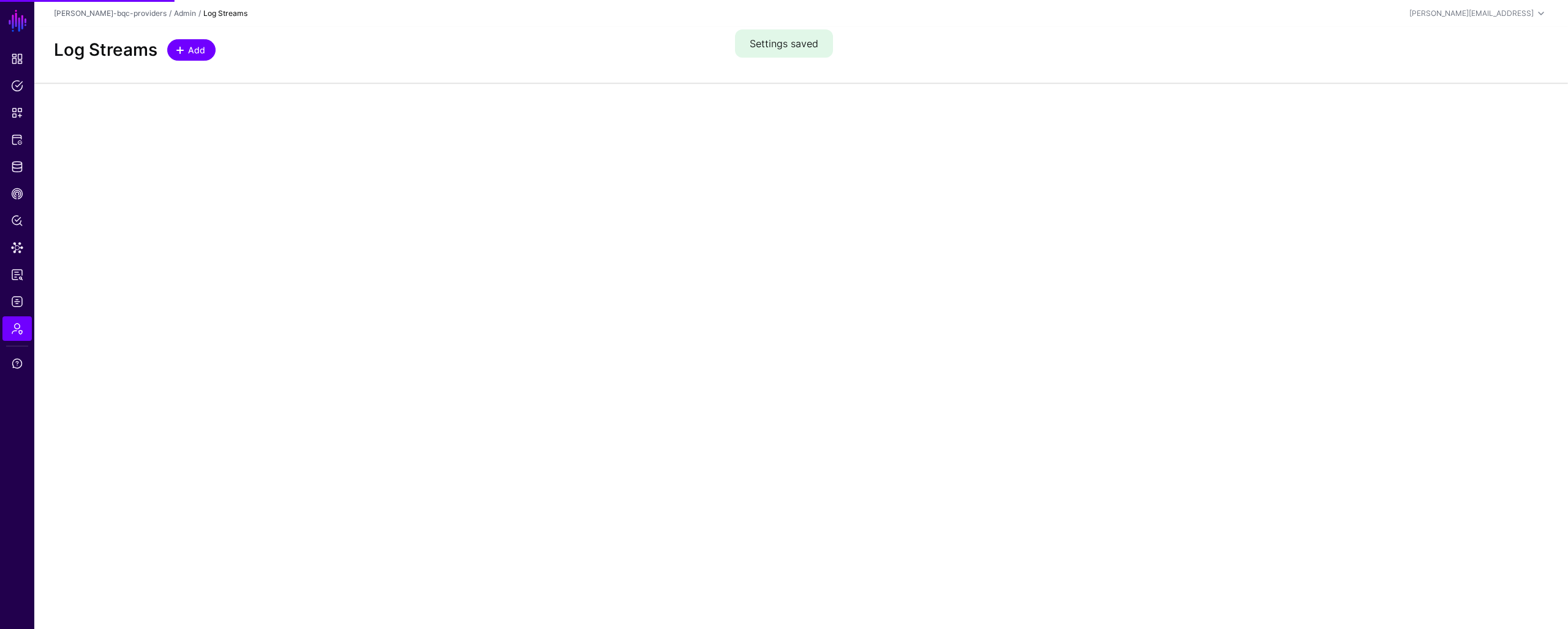
click at [214, 52] on link "Add" at bounding box center [191, 50] width 49 height 21
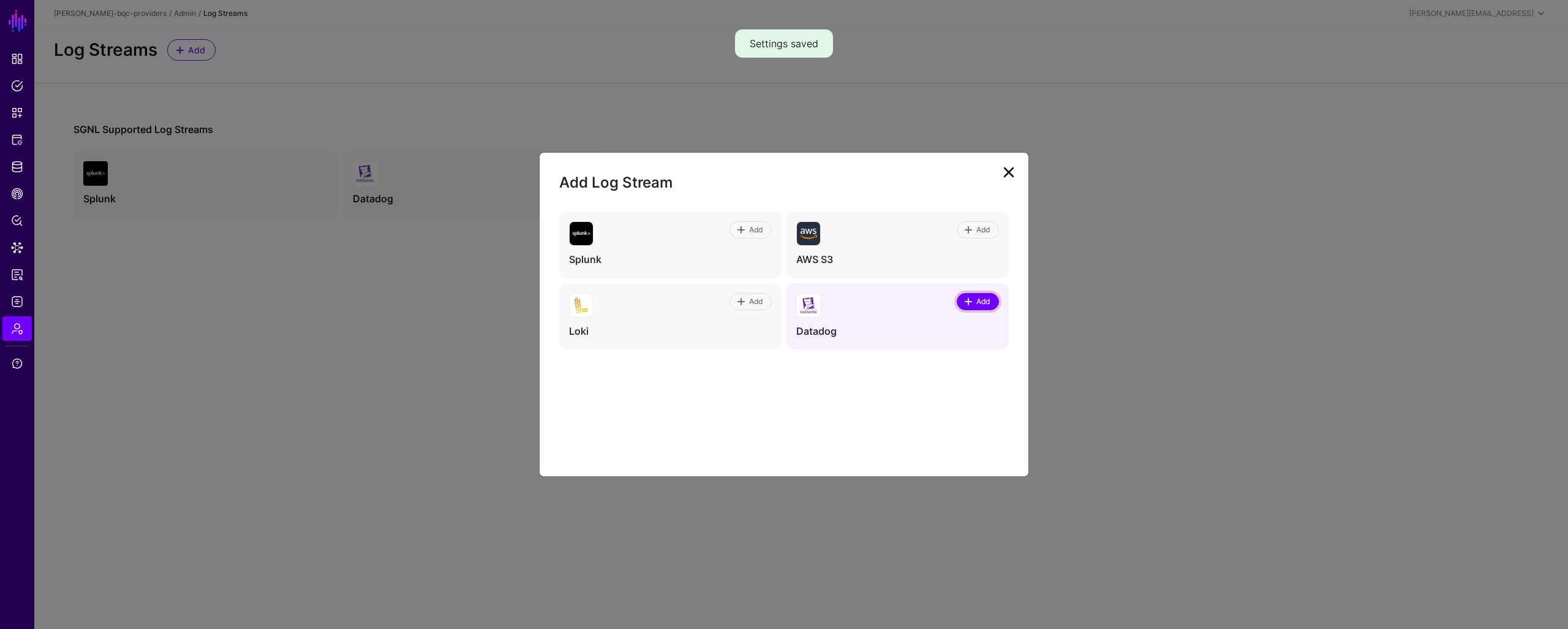
click at [990, 304] on span "Add" at bounding box center [984, 302] width 17 height 11
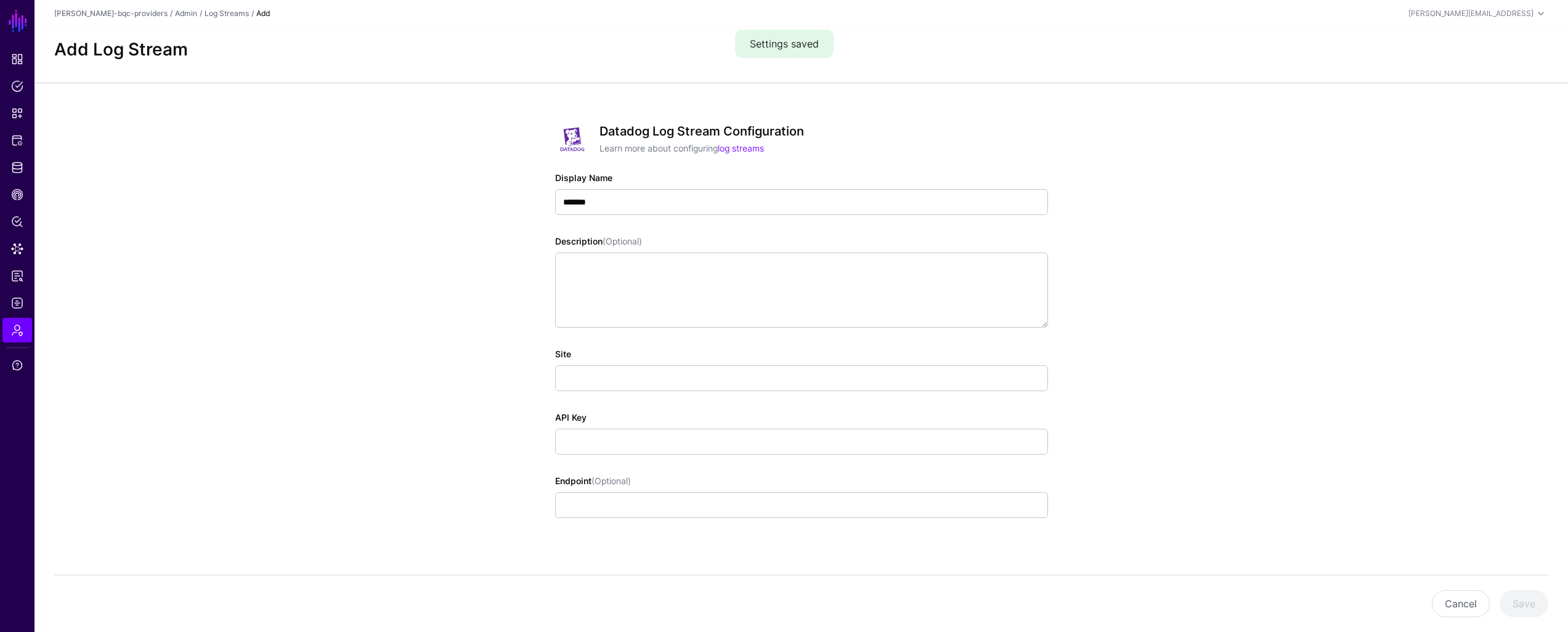
click at [638, 375] on div "Datadog Log Stream Configuration Learn more about configuring log streams Displ…" at bounding box center [801, 337] width 493 height 431
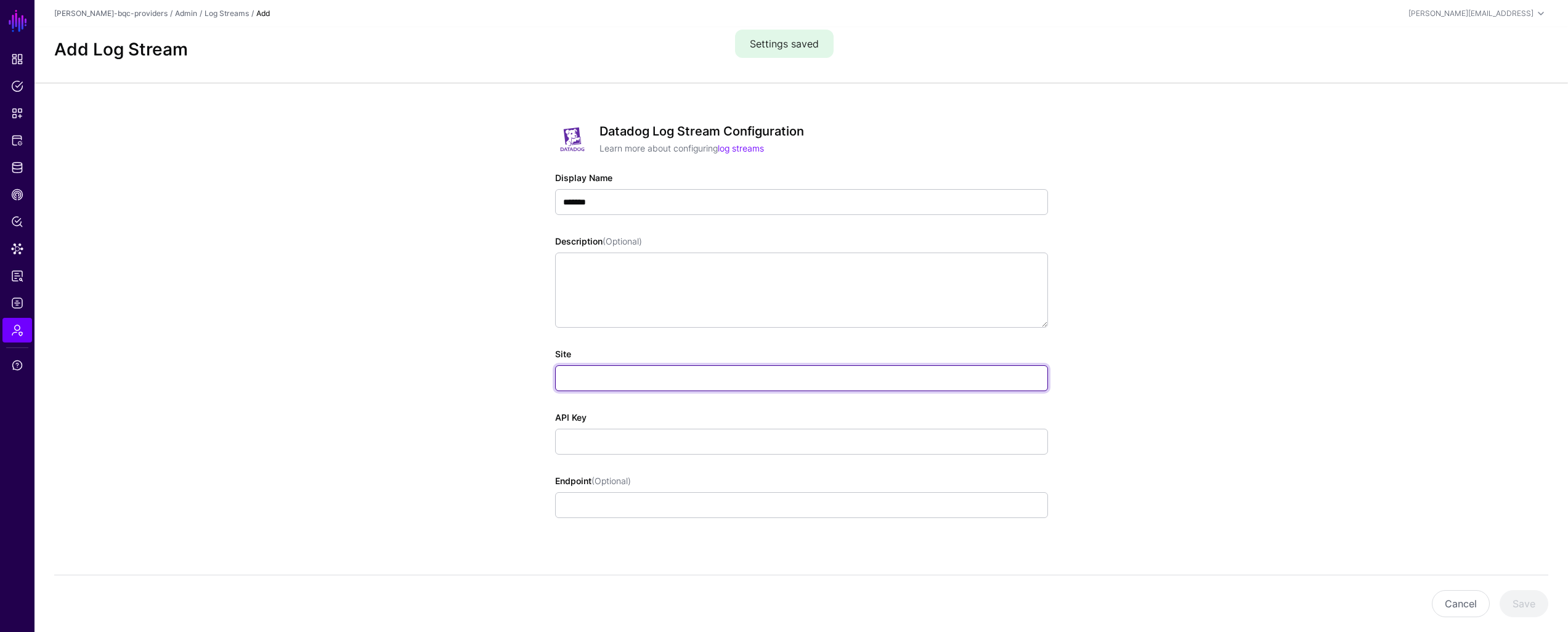
click at [633, 375] on input "Site" at bounding box center [801, 378] width 493 height 26
type input "****"
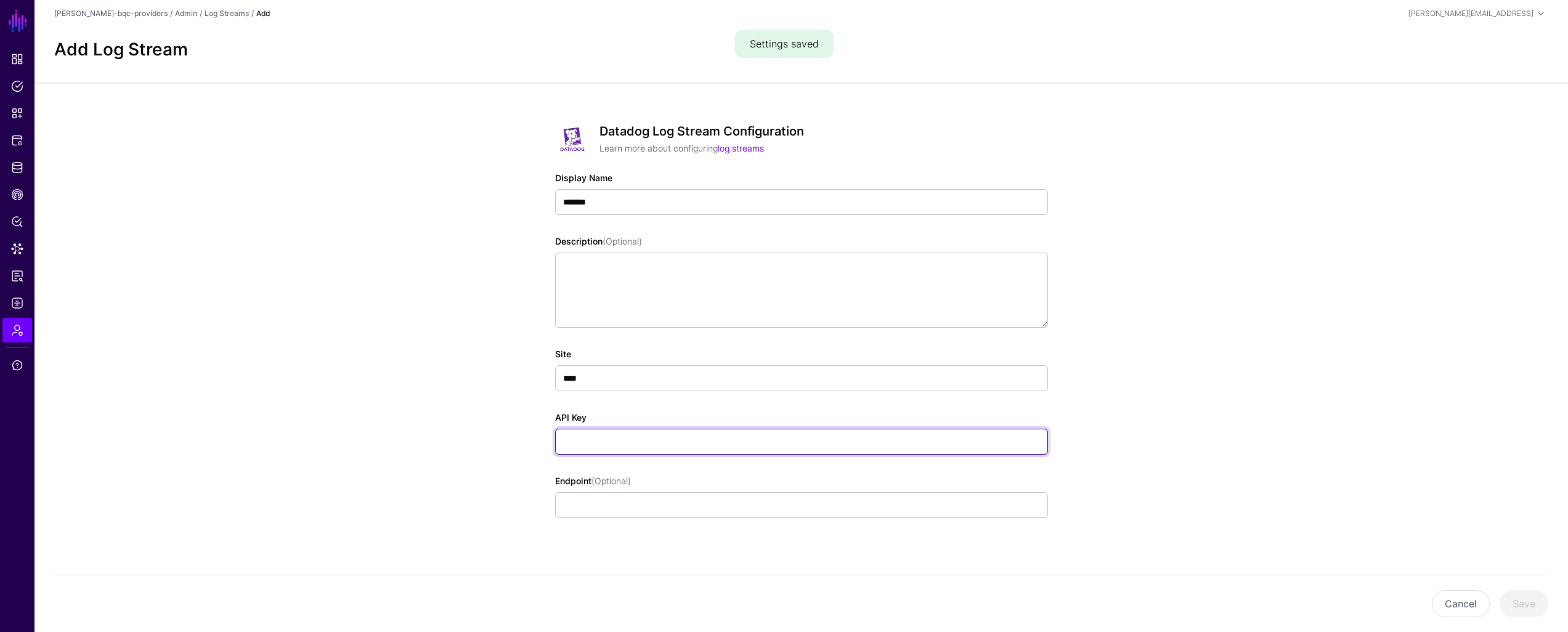
click at [611, 375] on input "API Key" at bounding box center [801, 441] width 493 height 26
type input "****"
click at [1505, 375] on button "Save" at bounding box center [1523, 604] width 49 height 27
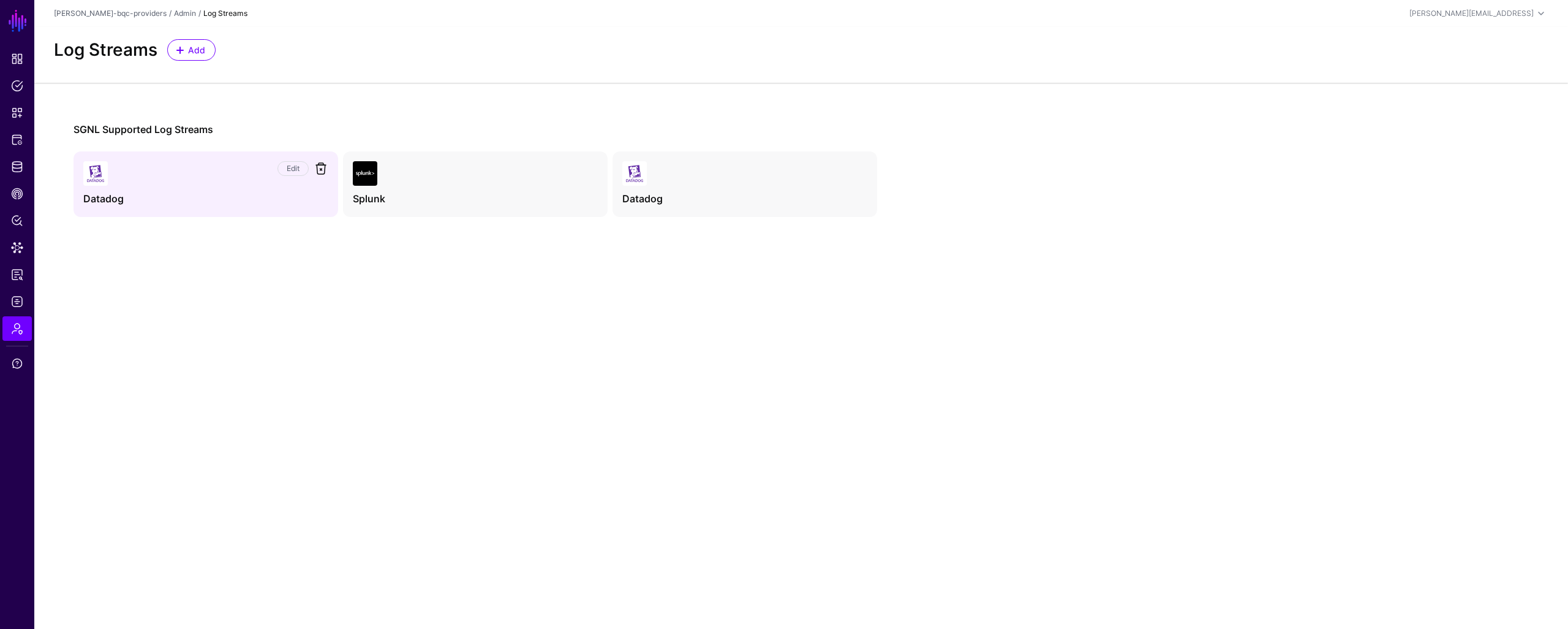
click at [318, 166] on link at bounding box center [321, 168] width 15 height 15
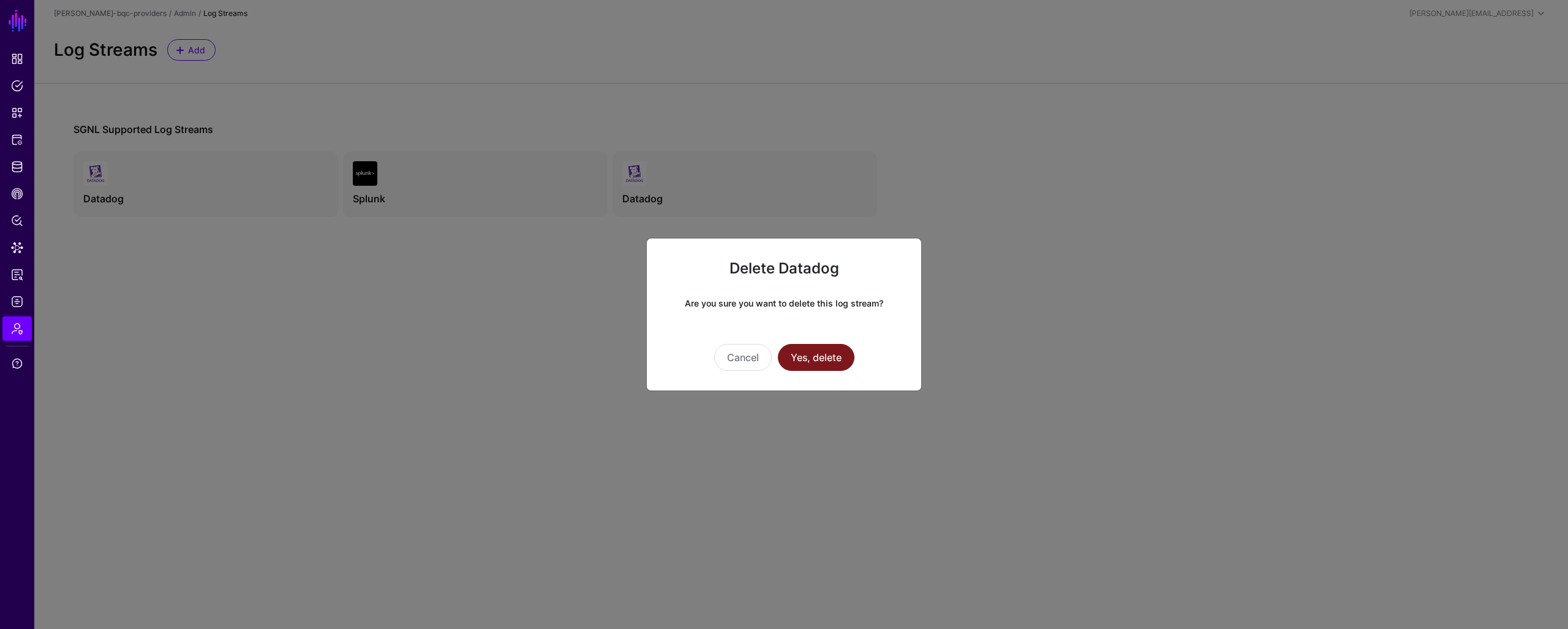
click at [806, 369] on button "Yes, delete" at bounding box center [816, 357] width 77 height 27
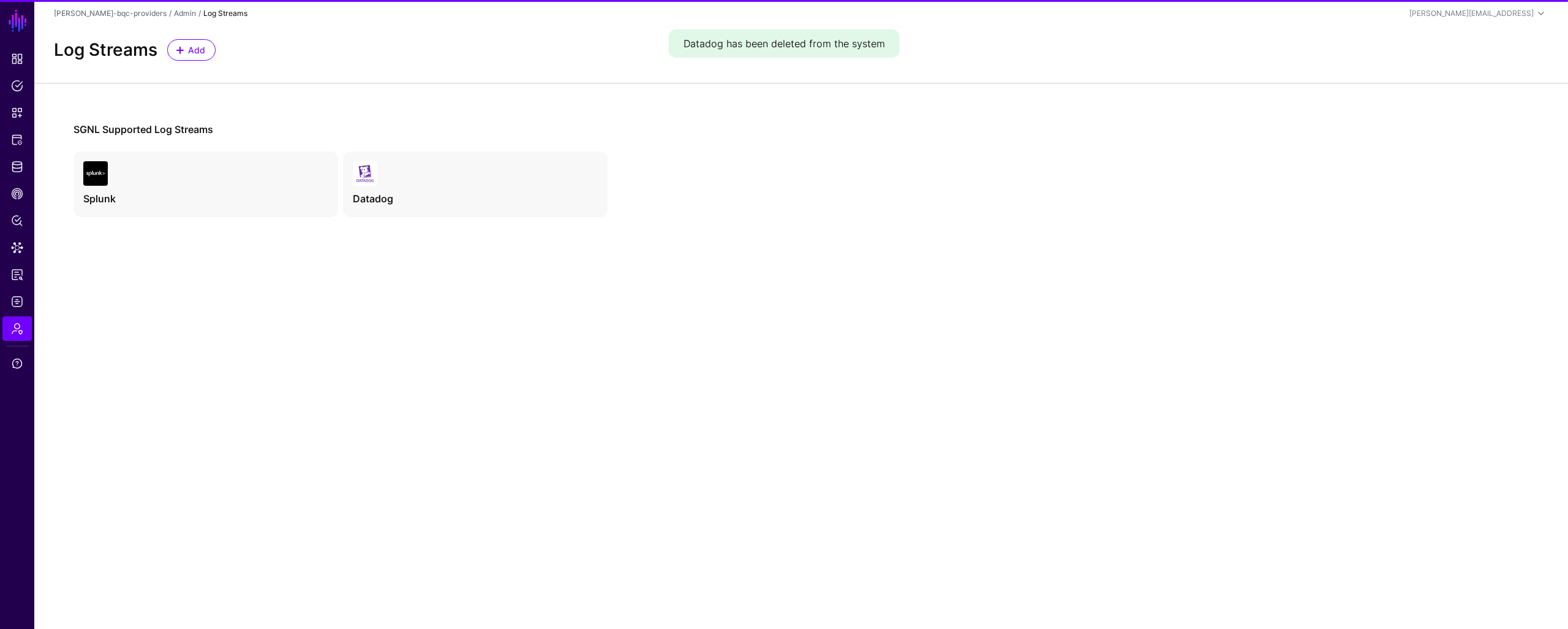
drag, startPoint x: 684, startPoint y: 411, endPoint x: 676, endPoint y: 416, distance: 9.4
click at [681, 373] on main "SGNL Dashboard Policies Snippets Protected Systems Identity Data Fabric CAEP Hu…" at bounding box center [784, 314] width 1568 height 629
